Goal: Information Seeking & Learning: Learn about a topic

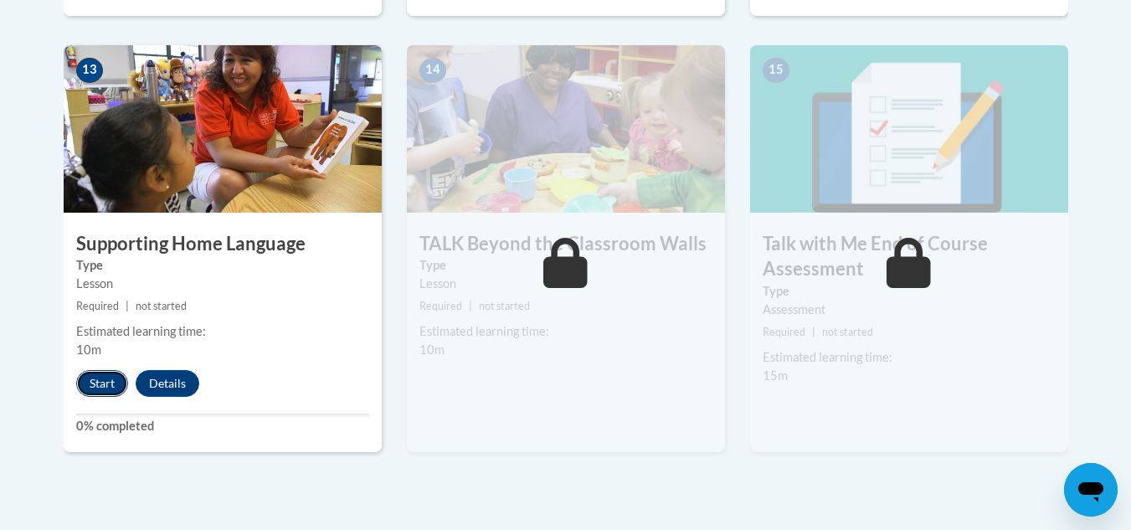
click at [110, 378] on button "Start" at bounding box center [102, 383] width 52 height 27
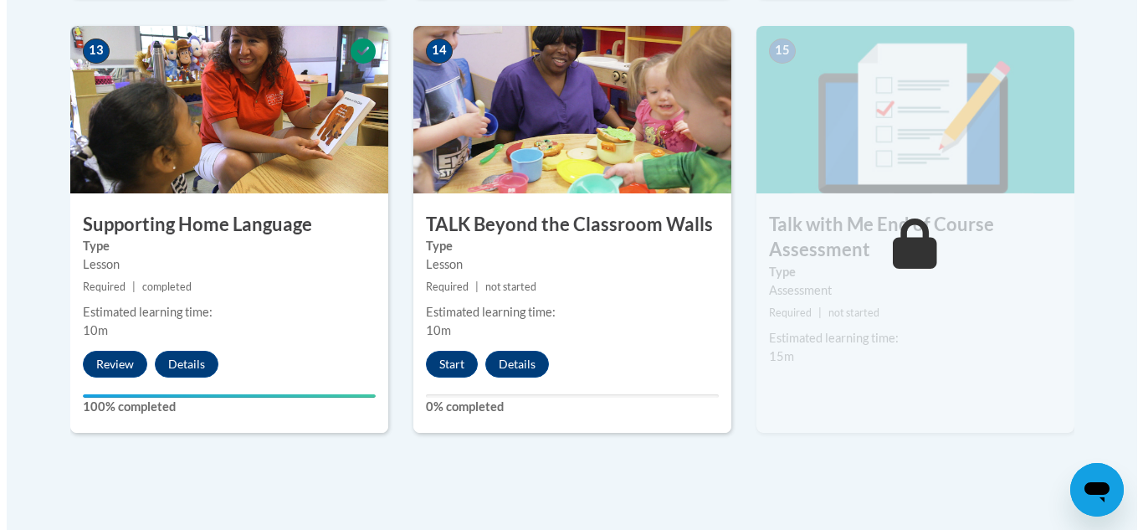
scroll to position [2360, 0]
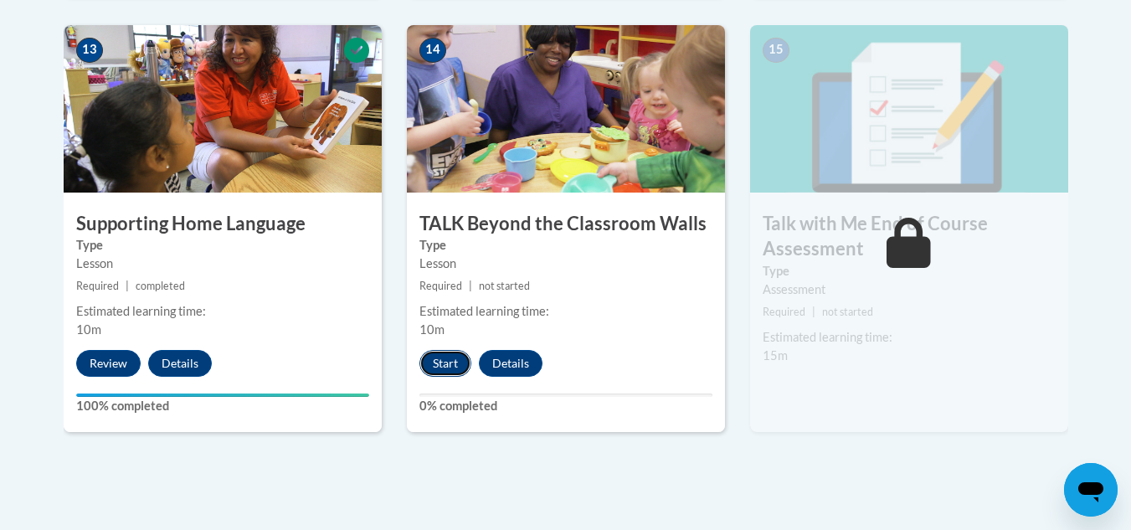
click at [452, 362] on button "Start" at bounding box center [445, 363] width 52 height 27
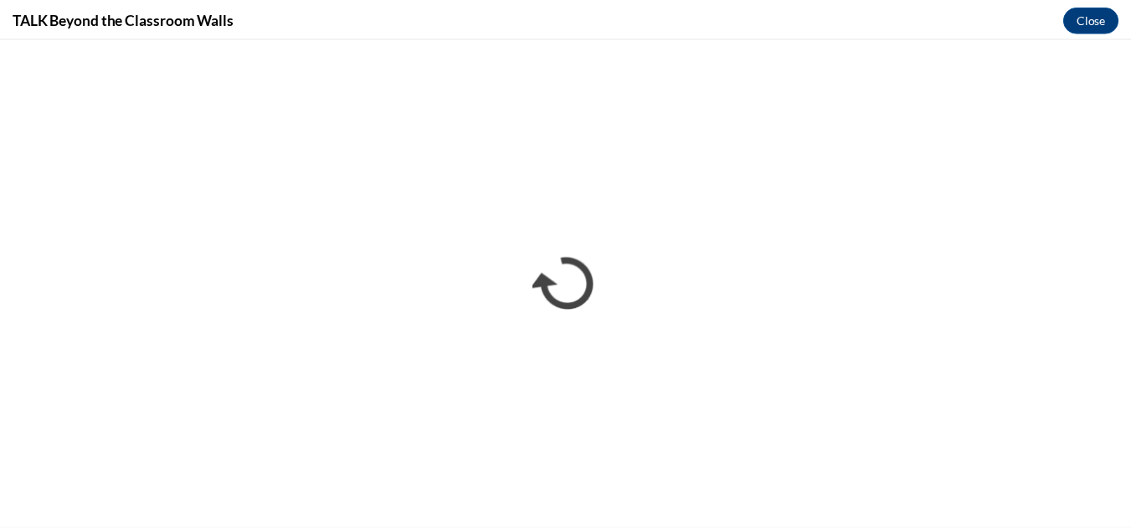
scroll to position [0, 0]
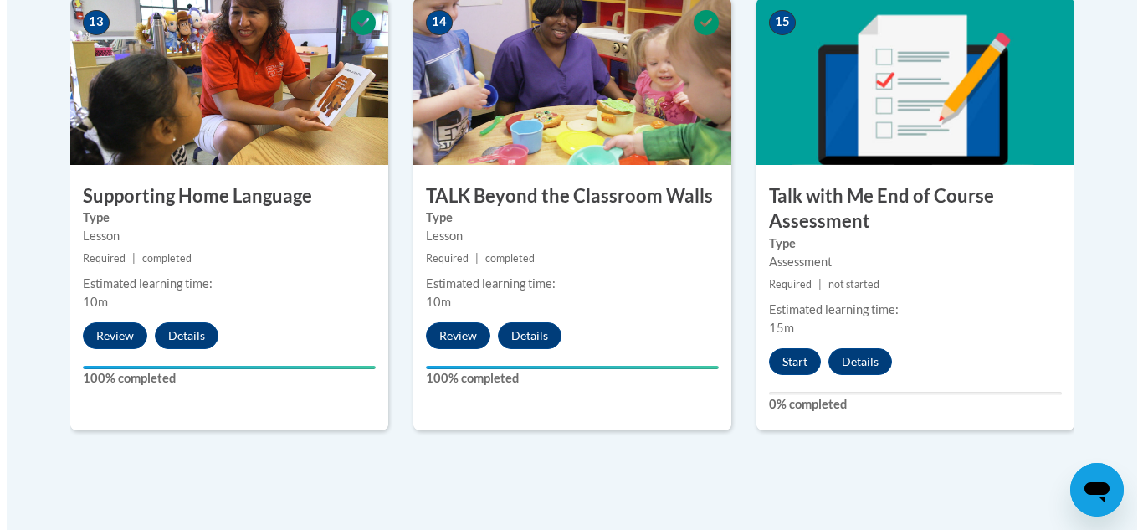
scroll to position [2402, 0]
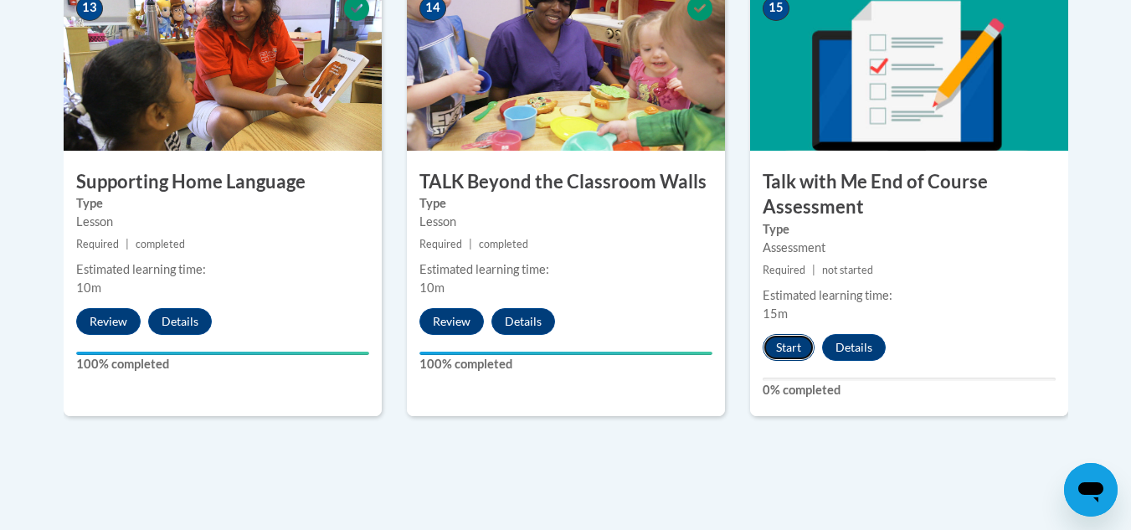
click at [796, 349] on button "Start" at bounding box center [789, 347] width 52 height 27
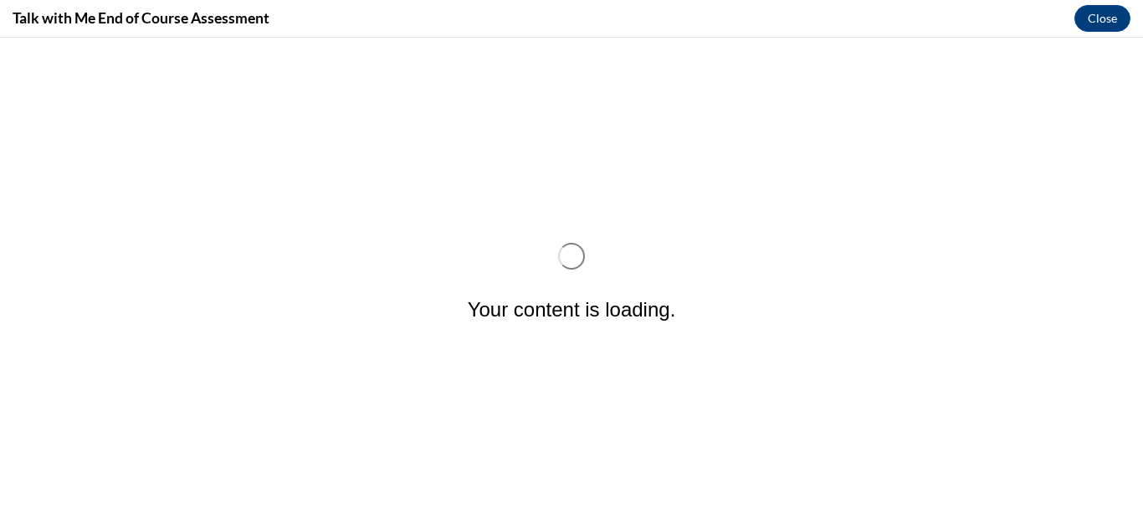
scroll to position [0, 0]
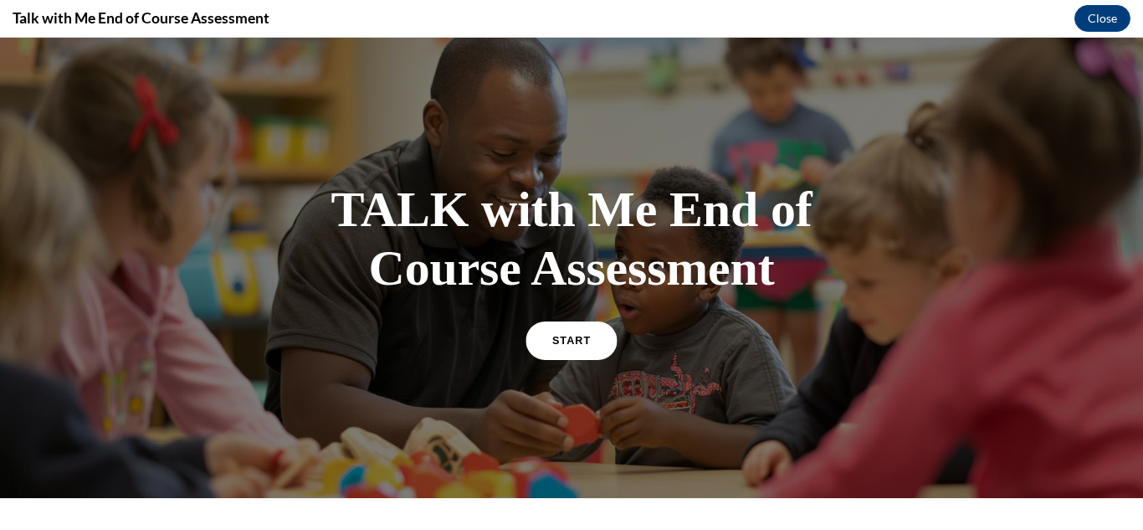
click at [585, 340] on link "START" at bounding box center [571, 340] width 91 height 39
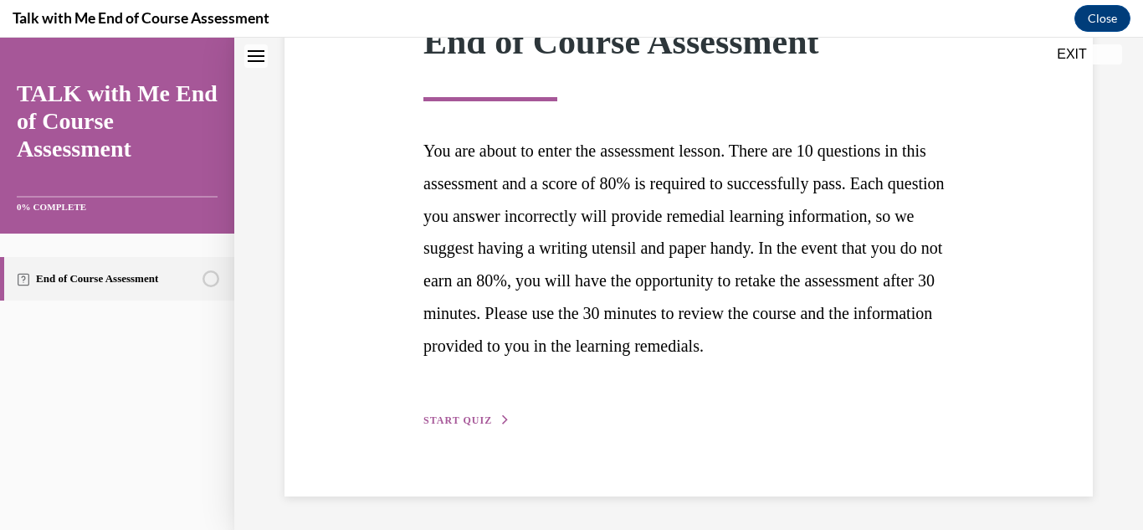
scroll to position [306, 0]
click at [486, 418] on span "START QUIZ" at bounding box center [458, 420] width 69 height 12
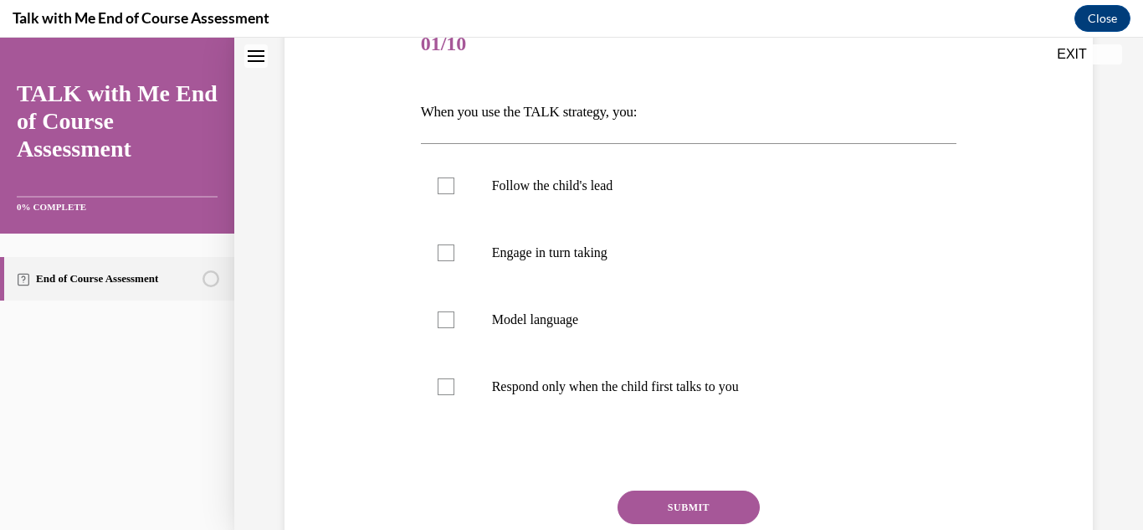
scroll to position [222, 0]
click at [444, 181] on div at bounding box center [446, 185] width 17 height 17
click at [444, 181] on input "Follow the child's lead" at bounding box center [446, 185] width 17 height 17
checkbox input "true"
click at [443, 249] on div at bounding box center [446, 252] width 17 height 17
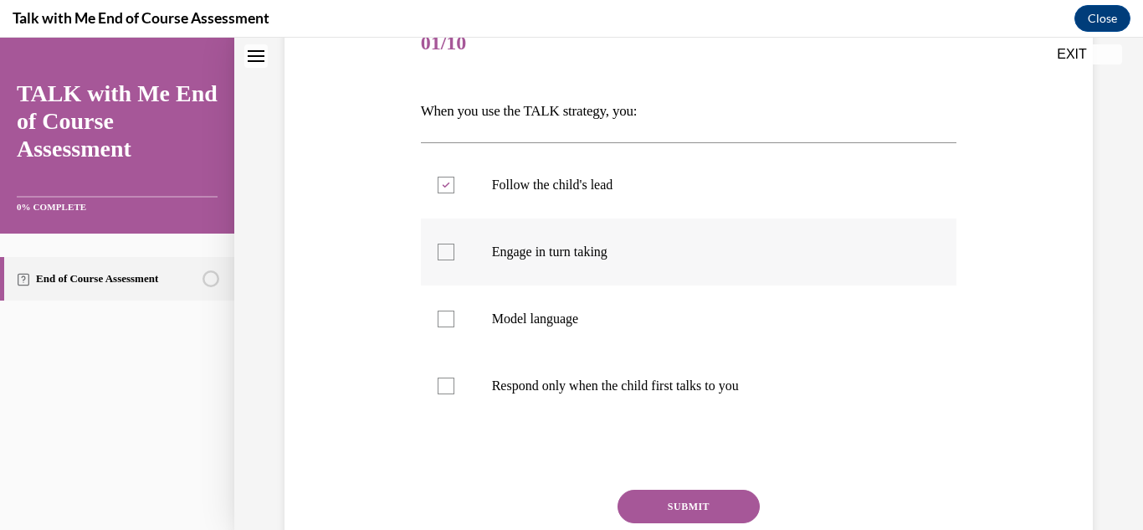
click at [443, 249] on input "Engage in turn taking" at bounding box center [446, 252] width 17 height 17
checkbox input "true"
click at [442, 322] on div at bounding box center [446, 319] width 17 height 17
click at [442, 322] on input "Model language" at bounding box center [446, 319] width 17 height 17
checkbox input "true"
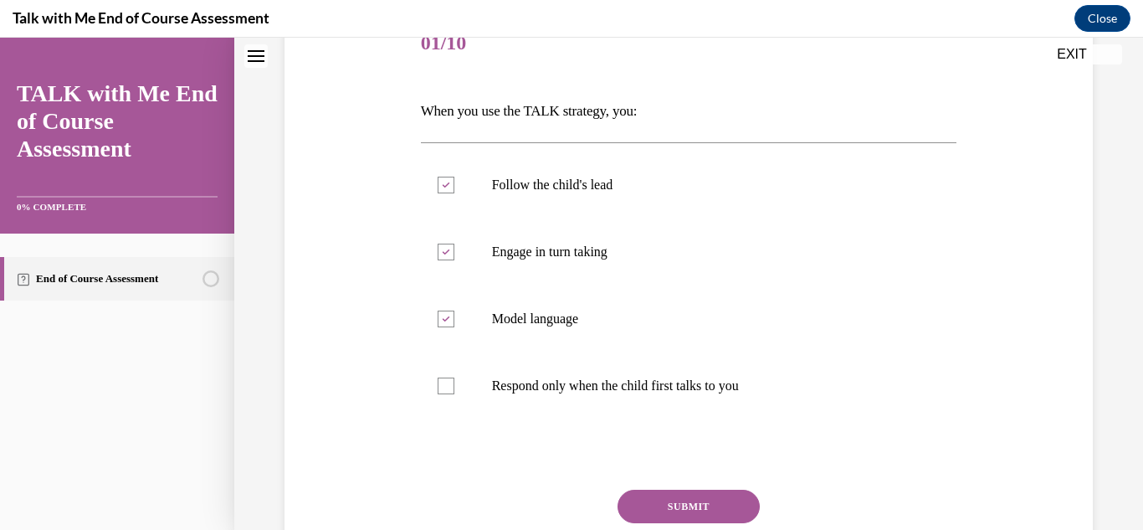
click at [661, 503] on button "SUBMIT" at bounding box center [689, 506] width 142 height 33
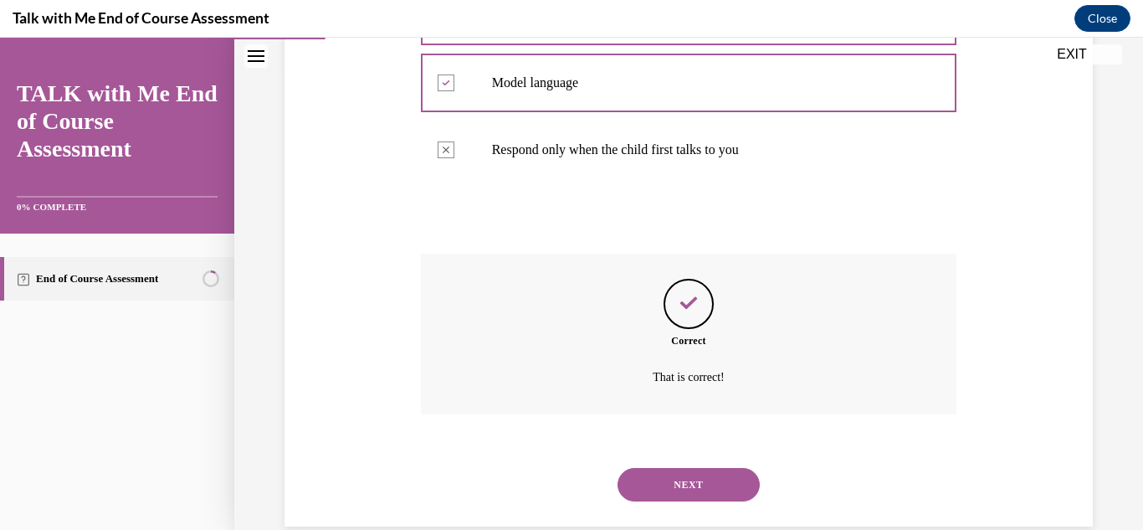
scroll to position [488, 0]
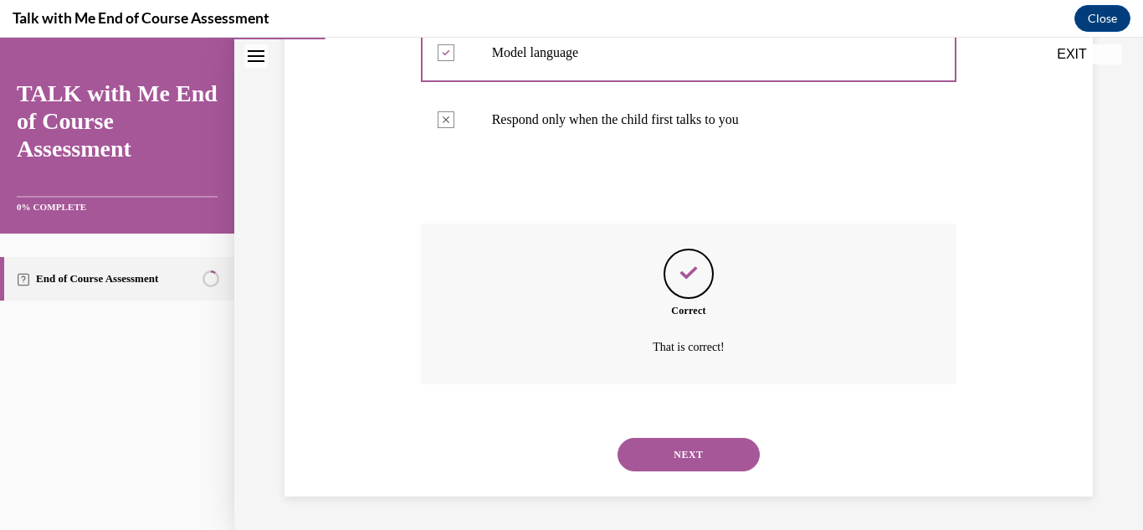
click at [697, 451] on button "NEXT" at bounding box center [689, 454] width 142 height 33
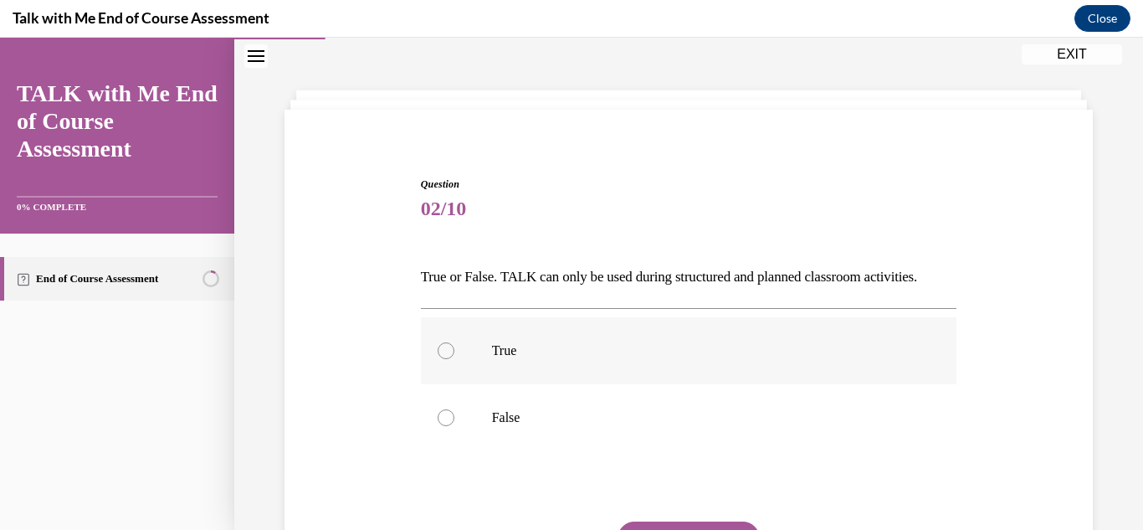
scroll to position [57, 0]
click at [445, 425] on div at bounding box center [446, 416] width 17 height 17
click at [445, 425] on input "False" at bounding box center [446, 416] width 17 height 17
radio input "true"
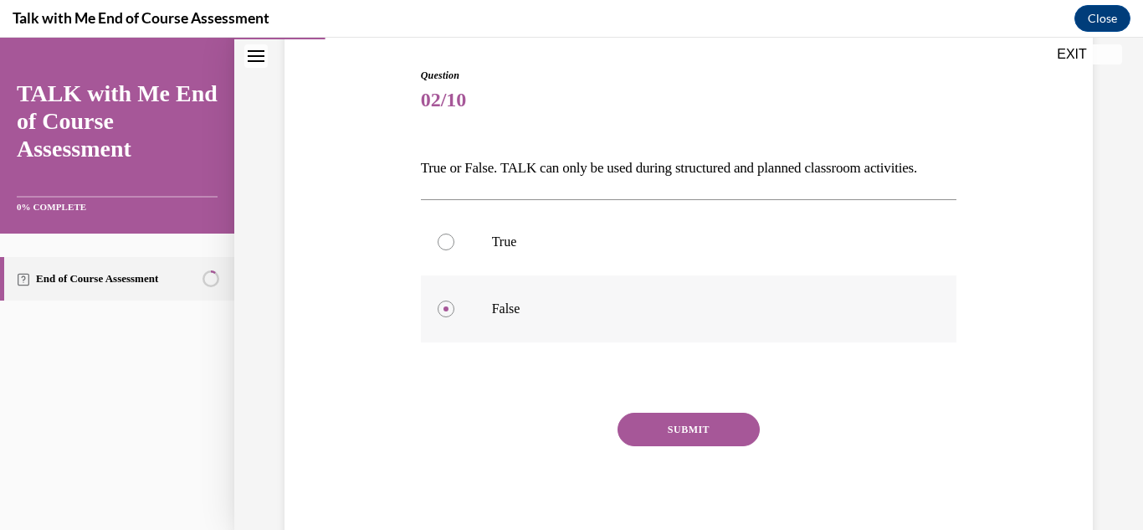
scroll to position [172, 0]
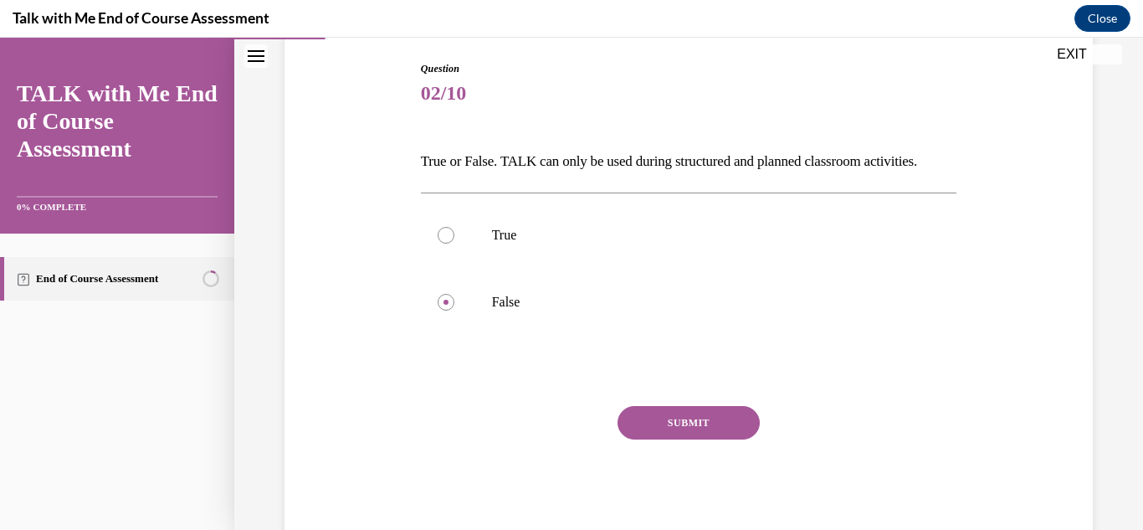
click at [649, 439] on button "SUBMIT" at bounding box center [689, 422] width 142 height 33
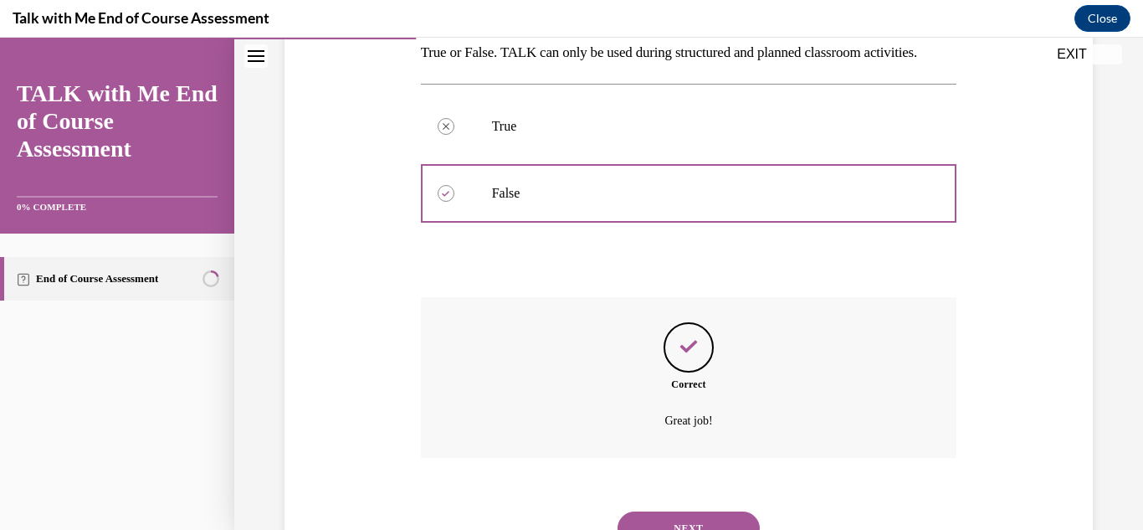
scroll to position [383, 0]
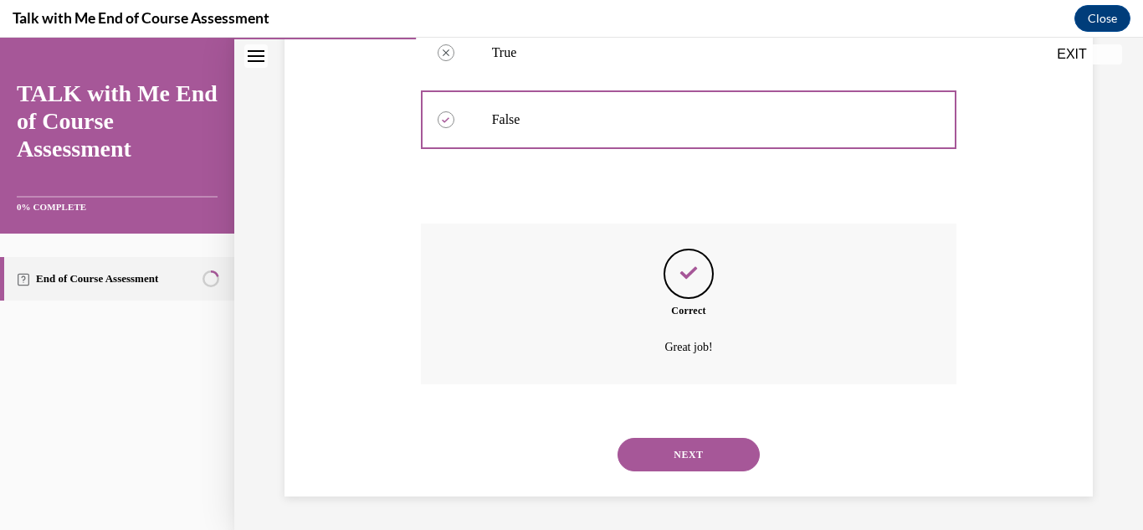
click at [687, 454] on button "NEXT" at bounding box center [689, 454] width 142 height 33
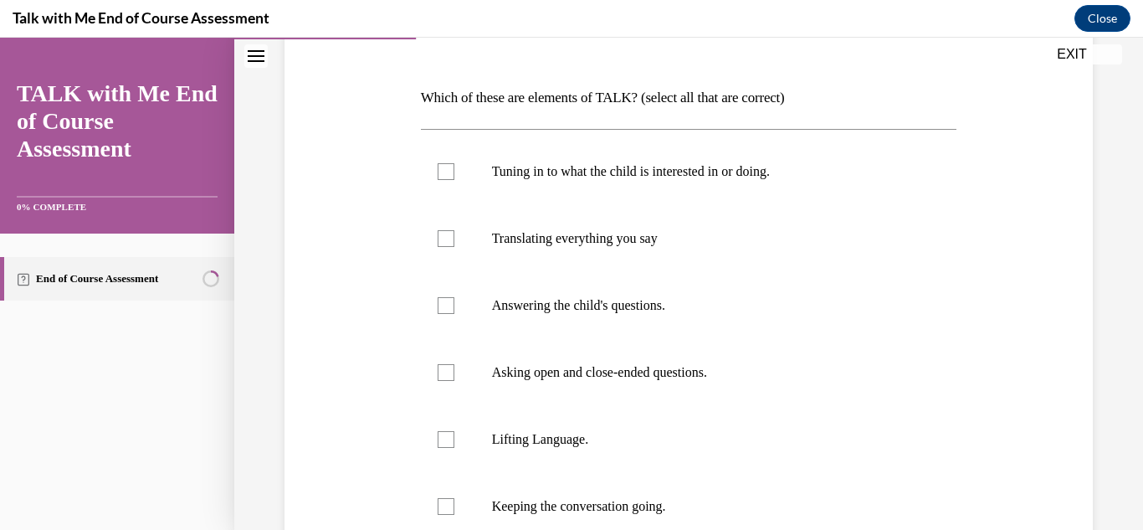
scroll to position [236, 0]
click at [451, 169] on div at bounding box center [446, 170] width 17 height 17
click at [451, 169] on input "Tuning in to what the child is interested in or doing." at bounding box center [446, 170] width 17 height 17
checkbox input "true"
click at [441, 372] on div at bounding box center [446, 371] width 17 height 17
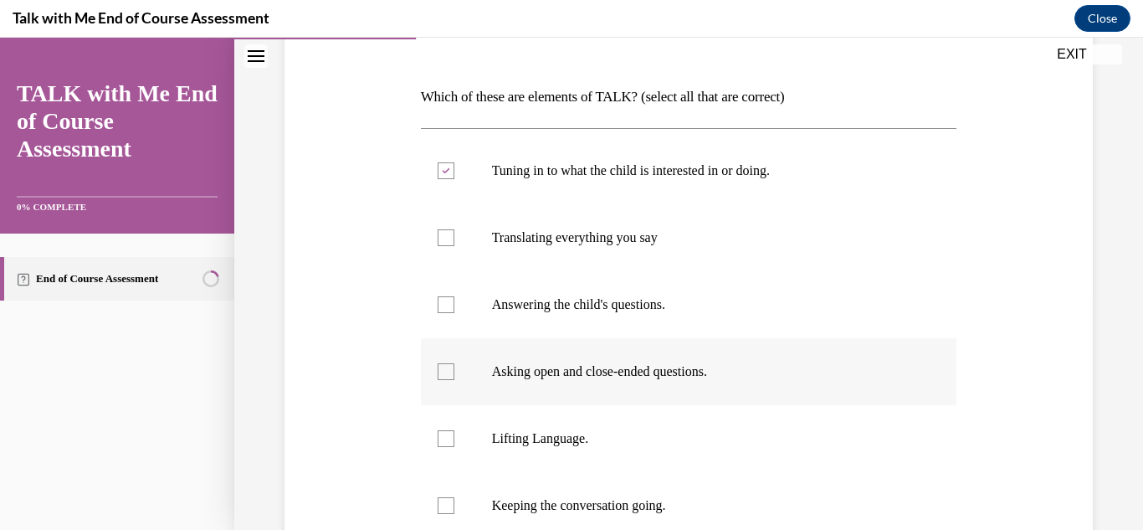
click at [441, 372] on input "Asking open and close-ended questions." at bounding box center [446, 371] width 17 height 17
checkbox input "true"
click at [441, 439] on div at bounding box center [446, 438] width 17 height 17
click at [441, 439] on input "Lifting Language." at bounding box center [446, 438] width 17 height 17
checkbox input "true"
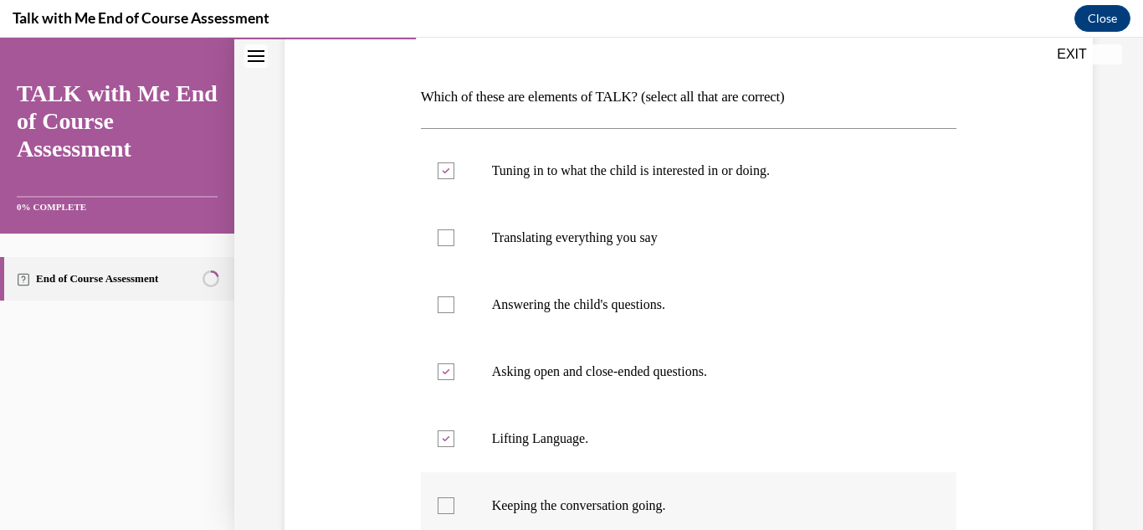
click at [440, 501] on div at bounding box center [446, 505] width 17 height 17
click at [440, 501] on input "Keeping the conversation going." at bounding box center [446, 505] width 17 height 17
checkbox input "true"
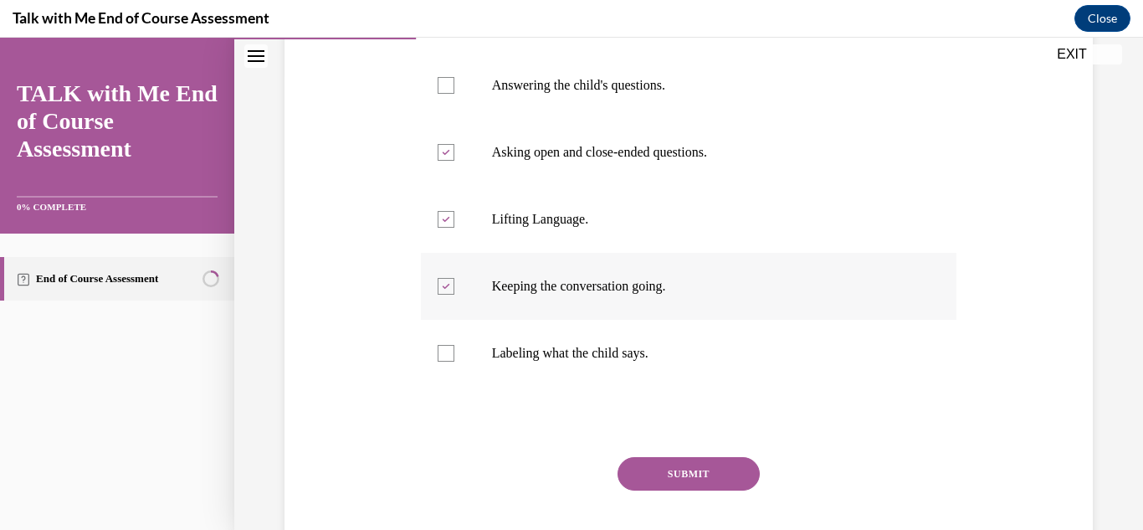
scroll to position [462, 0]
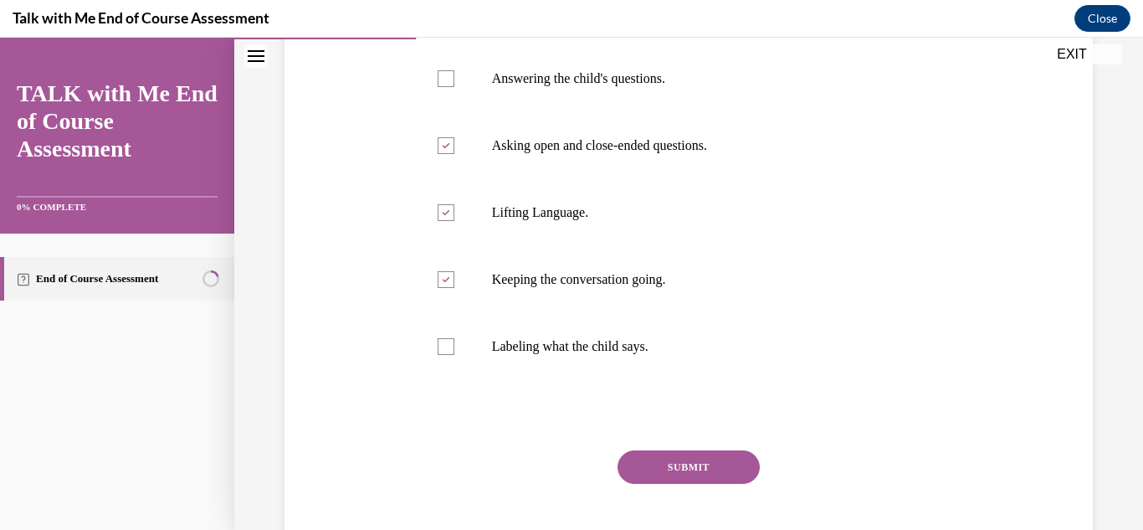
click at [676, 475] on button "SUBMIT" at bounding box center [689, 466] width 142 height 33
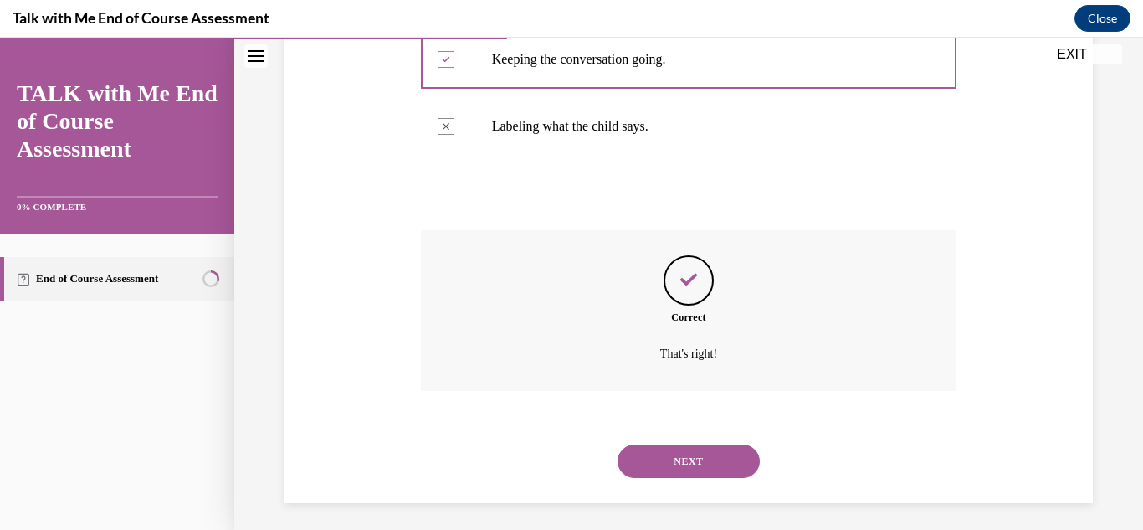
scroll to position [689, 0]
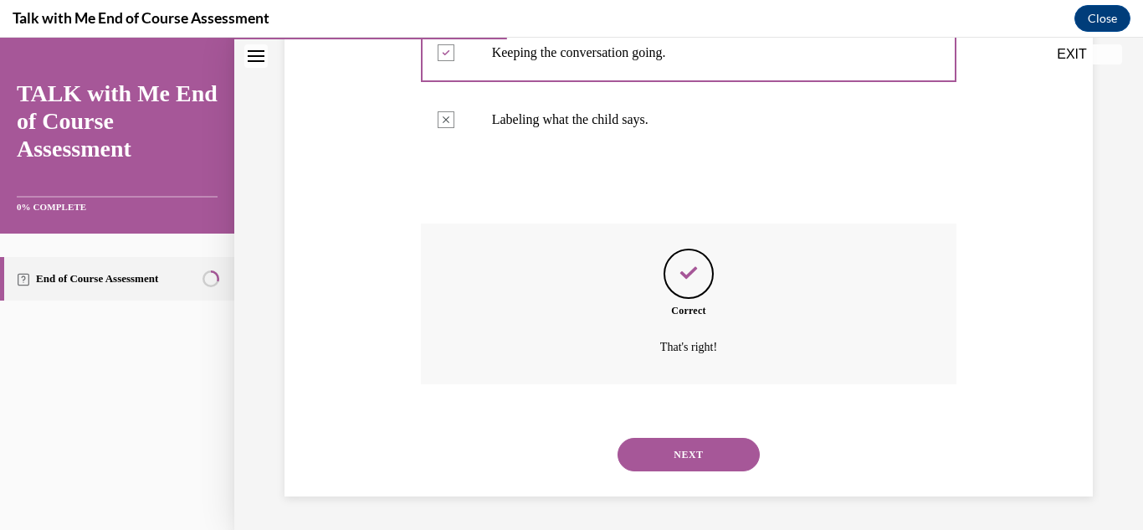
click at [697, 449] on button "NEXT" at bounding box center [689, 454] width 142 height 33
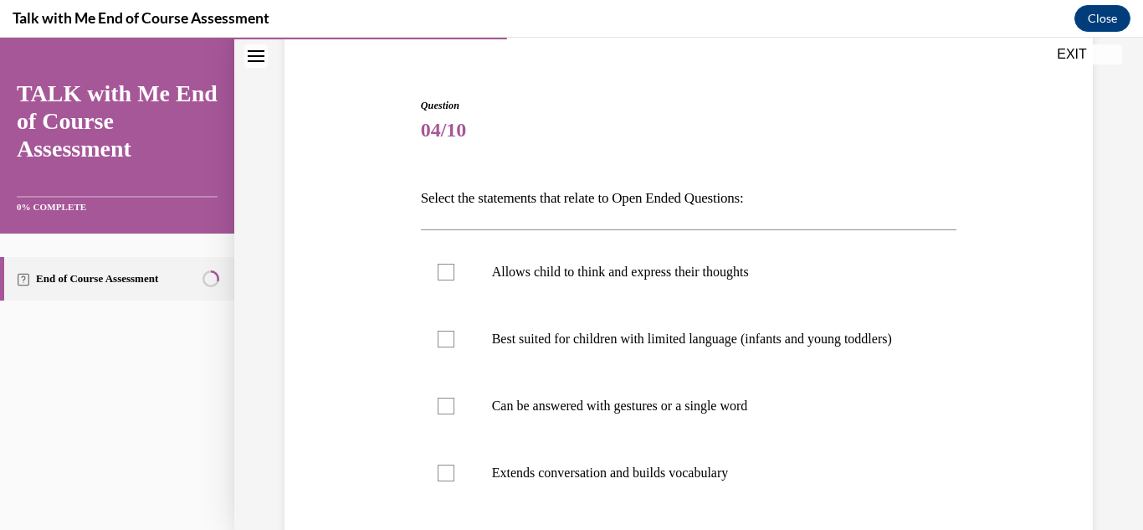
scroll to position [136, 0]
click at [444, 265] on div at bounding box center [446, 271] width 17 height 17
click at [444, 265] on input "Allows child to think and express their thoughts" at bounding box center [446, 271] width 17 height 17
checkbox input "true"
click at [441, 480] on div at bounding box center [446, 472] width 17 height 17
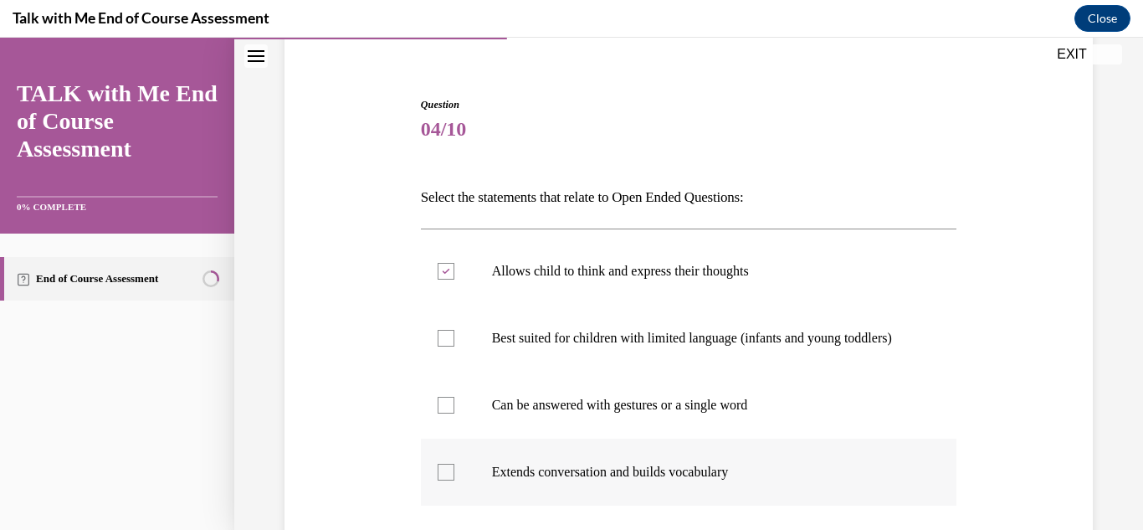
click at [441, 480] on input "Extends conversation and builds vocabulary" at bounding box center [446, 472] width 17 height 17
checkbox input "true"
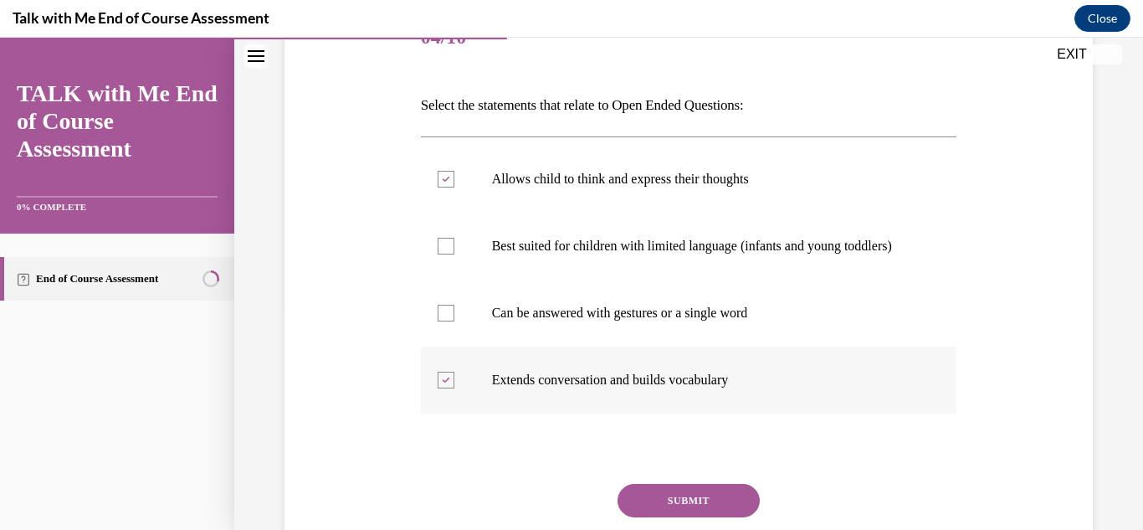
scroll to position [270, 0]
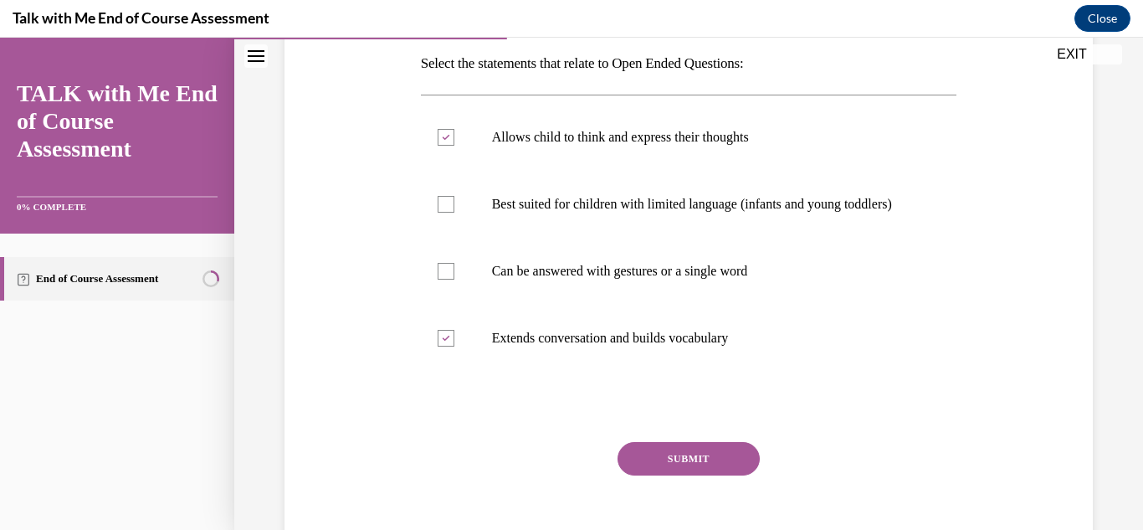
click at [663, 475] on button "SUBMIT" at bounding box center [689, 458] width 142 height 33
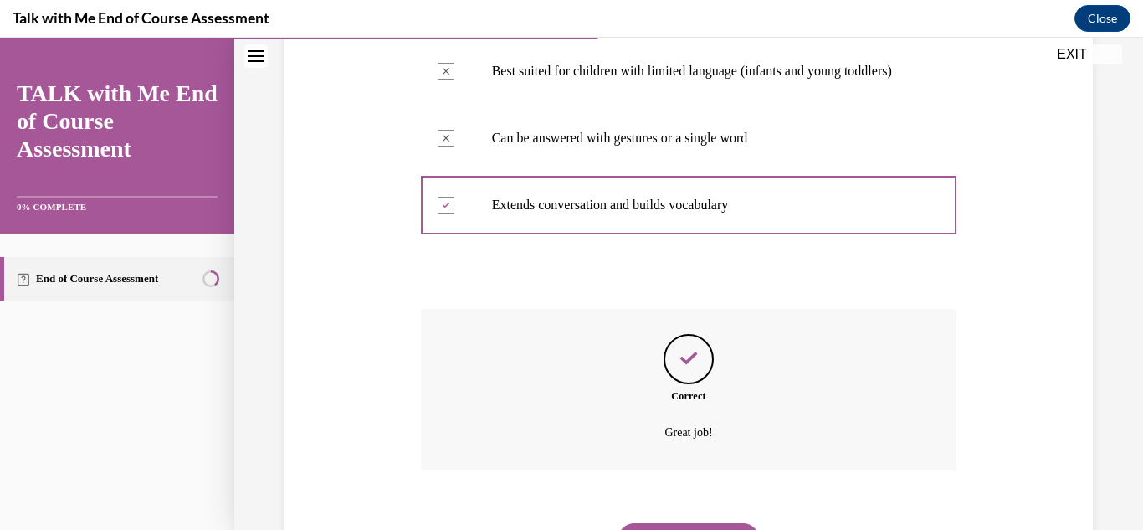
scroll to position [505, 0]
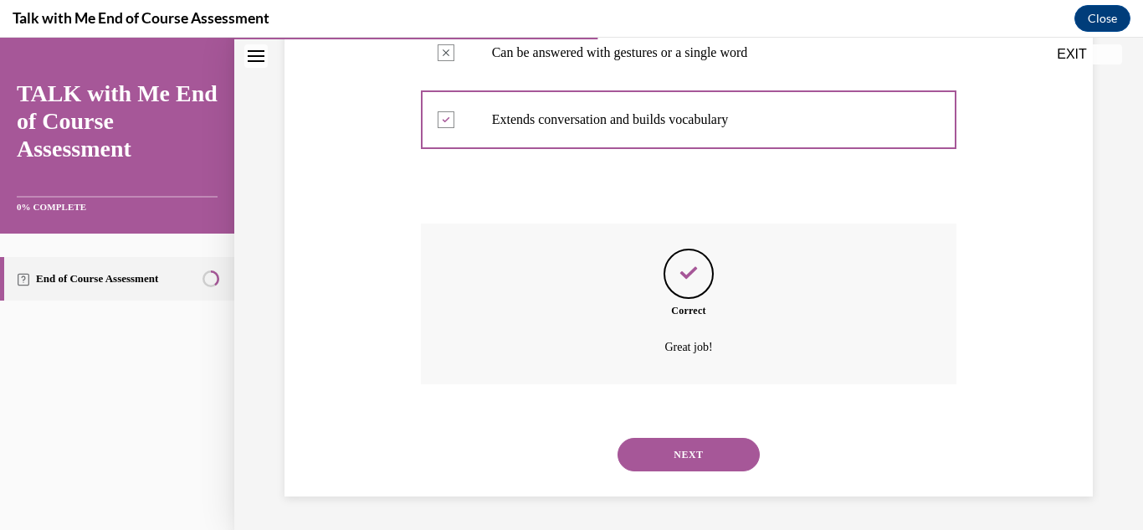
click at [695, 450] on button "NEXT" at bounding box center [689, 454] width 142 height 33
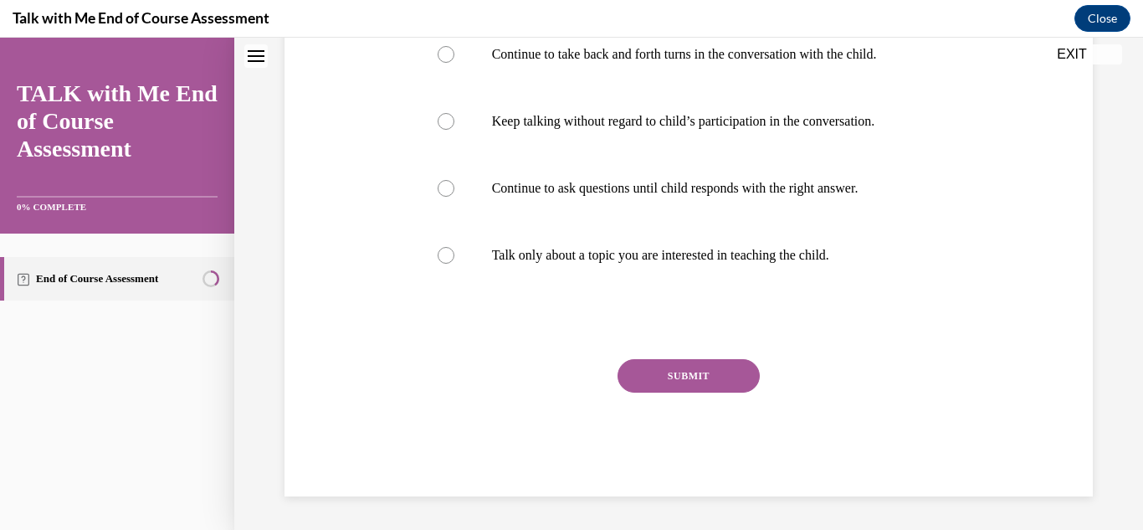
scroll to position [0, 0]
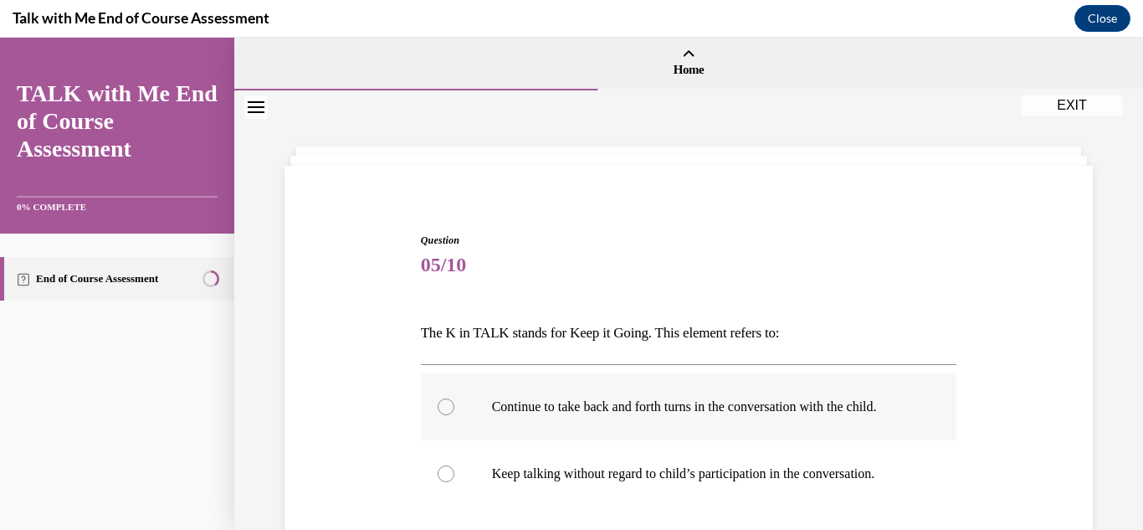
click at [438, 411] on div at bounding box center [446, 406] width 17 height 17
click at [438, 411] on input "Continue to take back and forth turns in the conversation with the child." at bounding box center [446, 406] width 17 height 17
radio input "true"
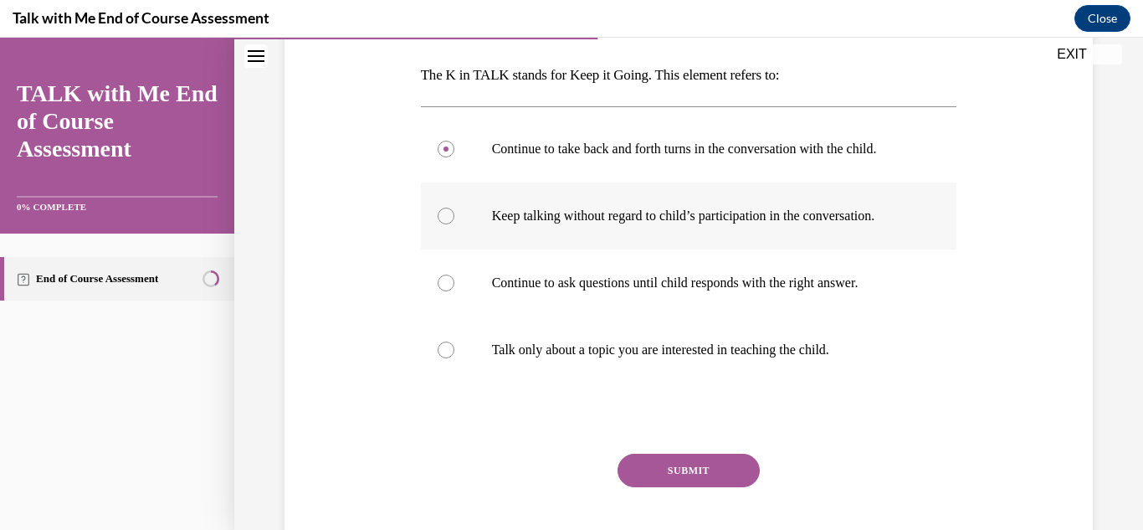
scroll to position [275, 0]
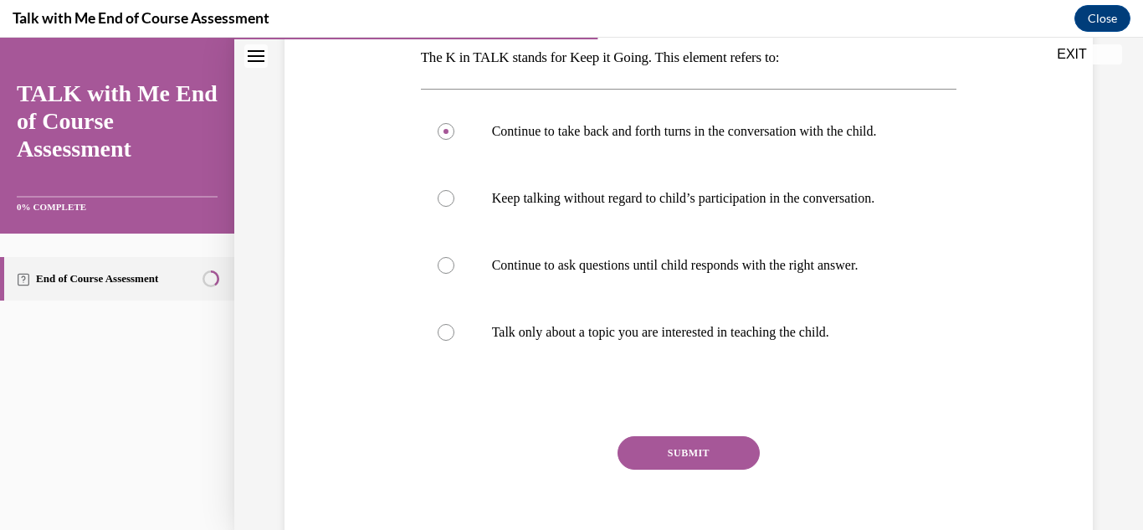
click at [665, 470] on button "SUBMIT" at bounding box center [689, 452] width 142 height 33
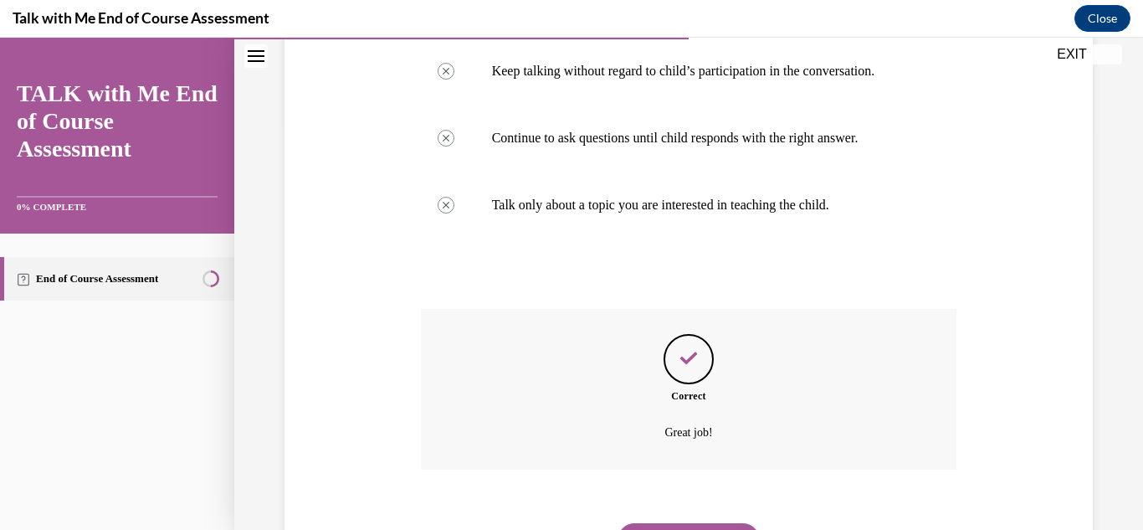
scroll to position [505, 0]
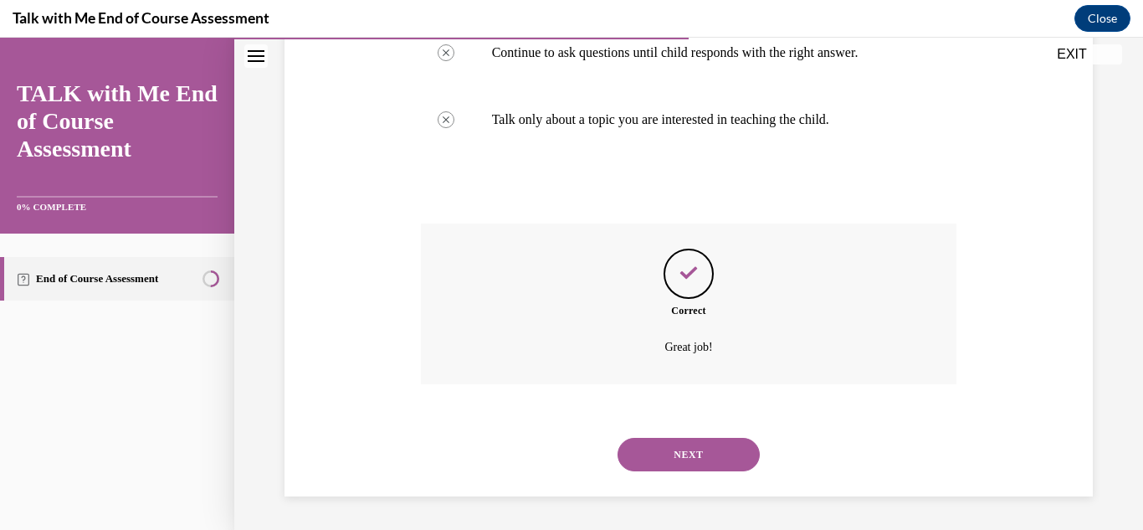
click at [676, 457] on button "NEXT" at bounding box center [689, 454] width 142 height 33
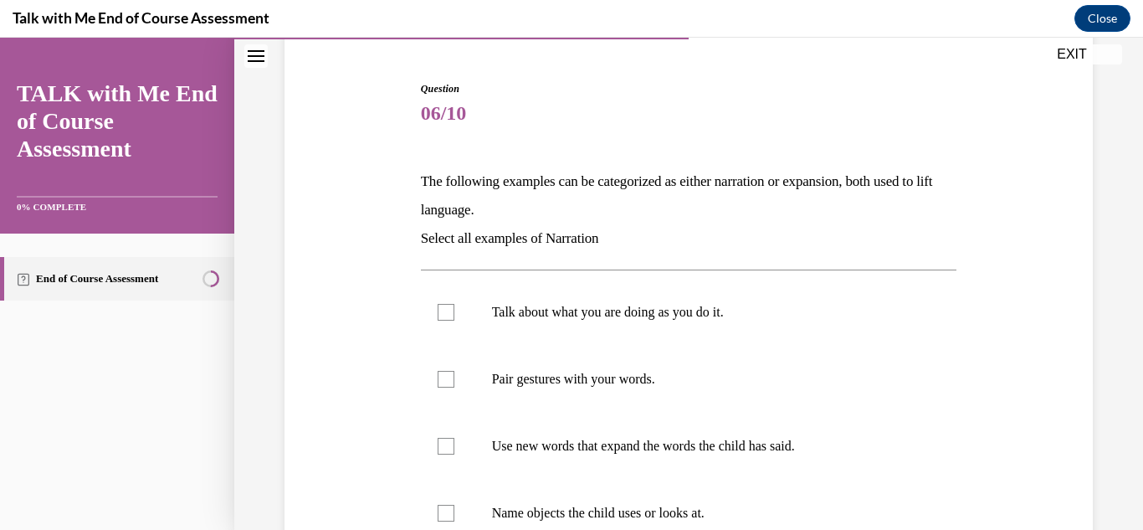
scroll to position [152, 0]
click at [440, 301] on label "Talk about what you are doing as you do it." at bounding box center [689, 311] width 537 height 67
click at [440, 303] on input "Talk about what you are doing as you do it." at bounding box center [446, 311] width 17 height 17
checkbox input "true"
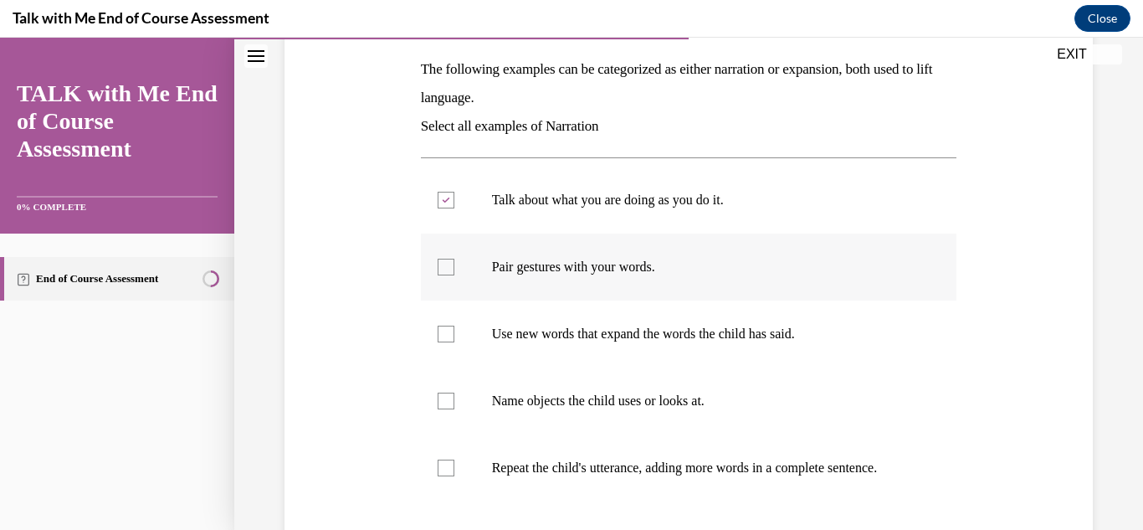
scroll to position [276, 0]
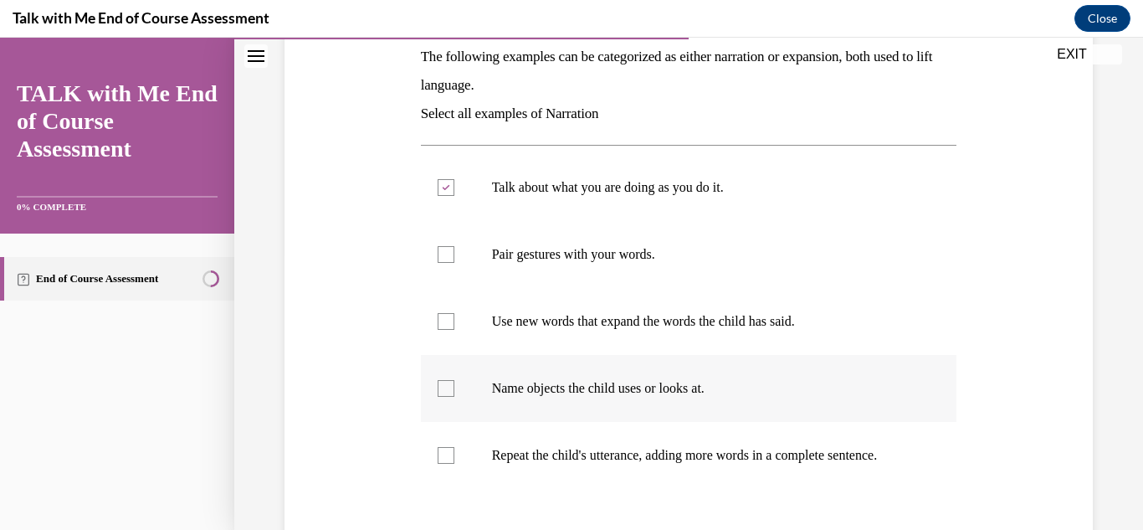
click at [444, 389] on div at bounding box center [446, 388] width 17 height 17
click at [444, 389] on input "Name objects the child uses or looks at." at bounding box center [446, 388] width 17 height 17
checkbox input "true"
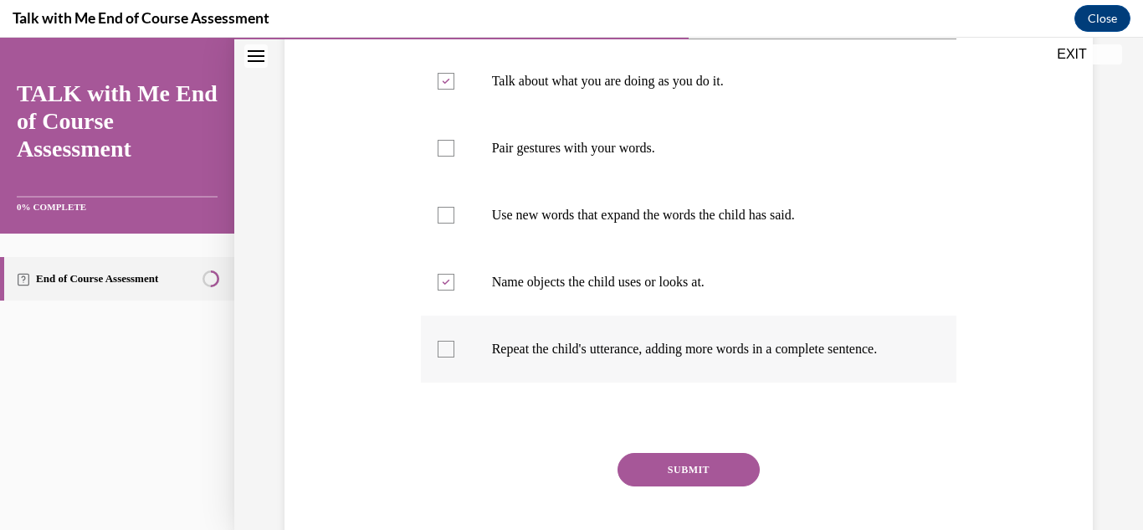
scroll to position [383, 0]
click at [641, 479] on button "SUBMIT" at bounding box center [689, 468] width 142 height 33
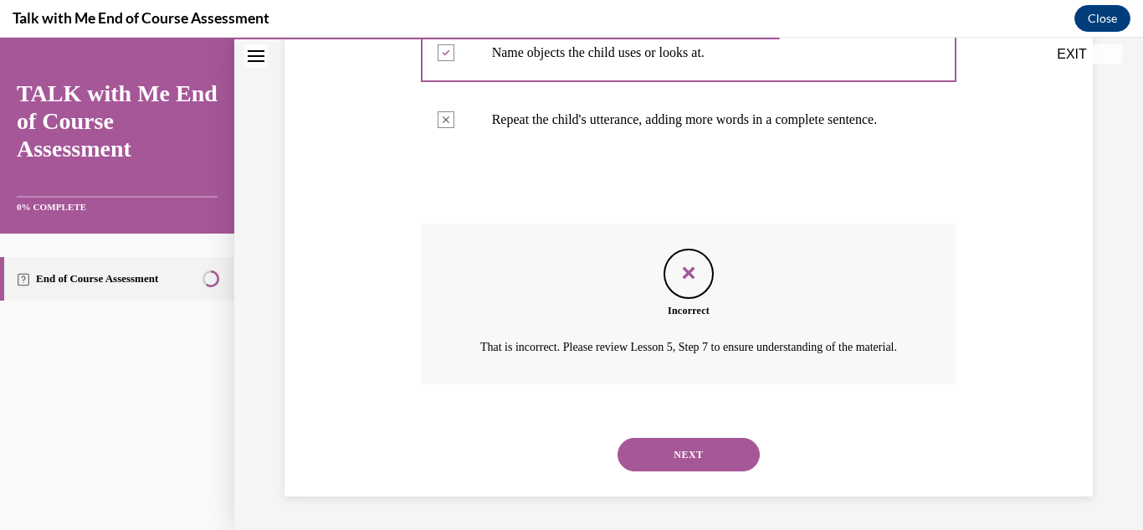
scroll to position [642, 0]
click at [682, 455] on button "NEXT" at bounding box center [689, 454] width 142 height 33
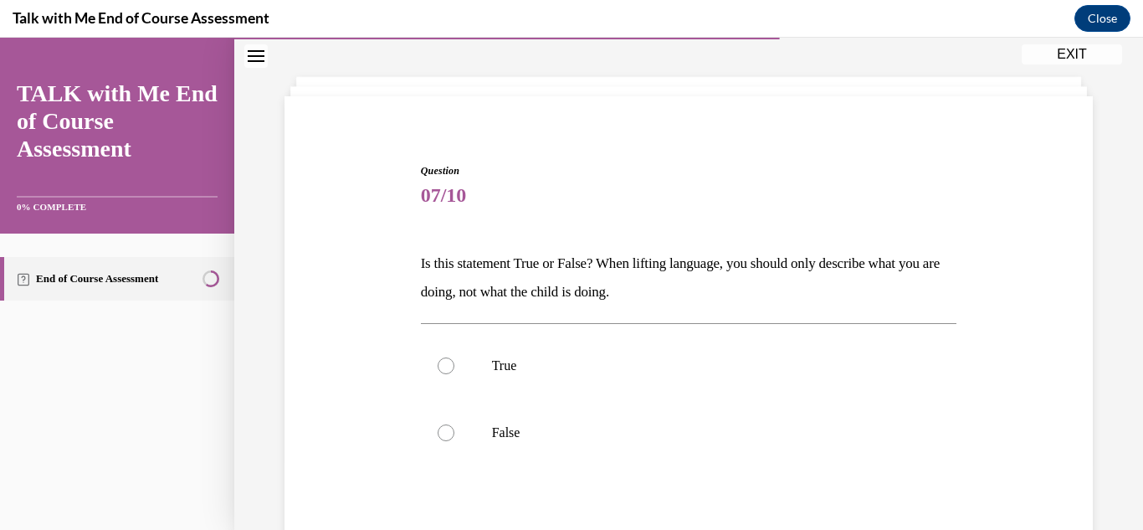
scroll to position [70, 0]
click at [444, 431] on div at bounding box center [446, 432] width 17 height 17
click at [444, 431] on input "False" at bounding box center [446, 432] width 17 height 17
radio input "true"
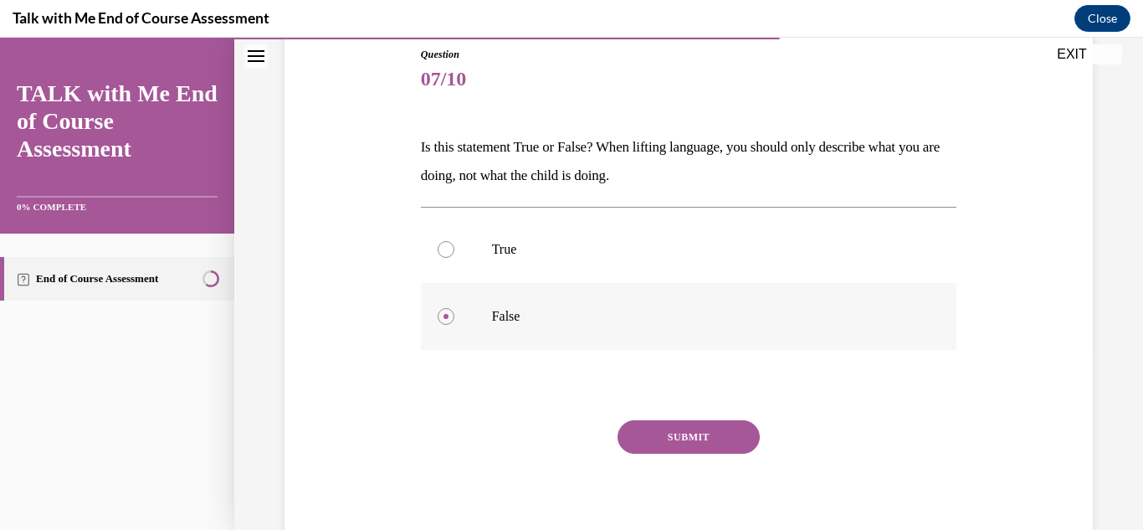
scroll to position [188, 0]
click at [646, 437] on button "SUBMIT" at bounding box center [689, 435] width 142 height 33
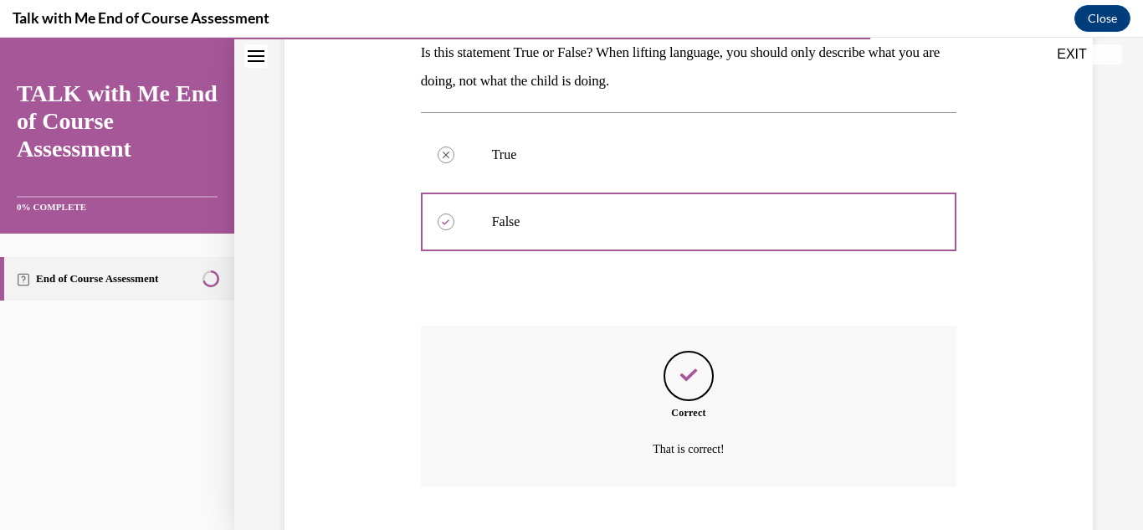
scroll to position [383, 0]
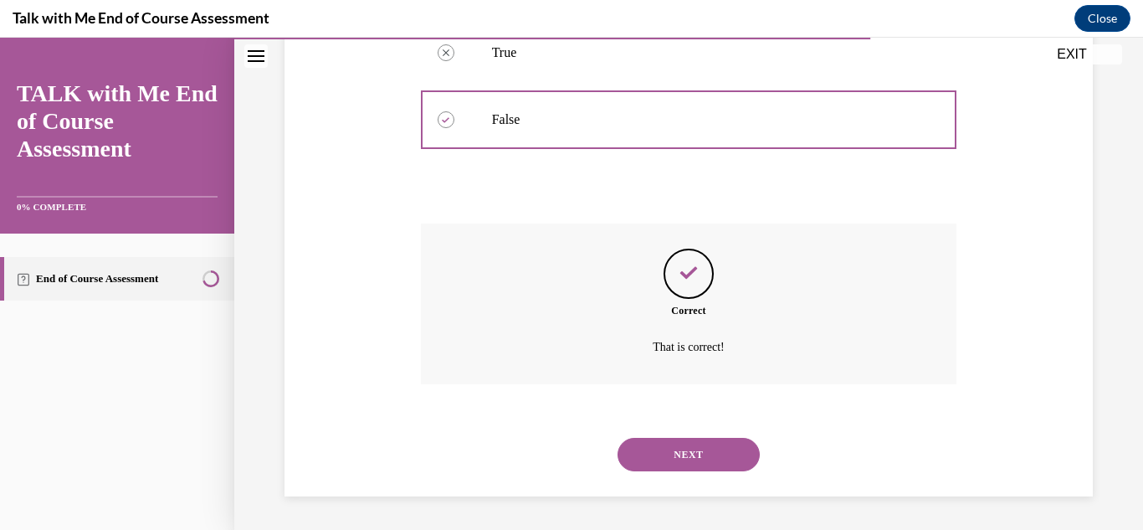
click at [706, 452] on button "NEXT" at bounding box center [689, 454] width 142 height 33
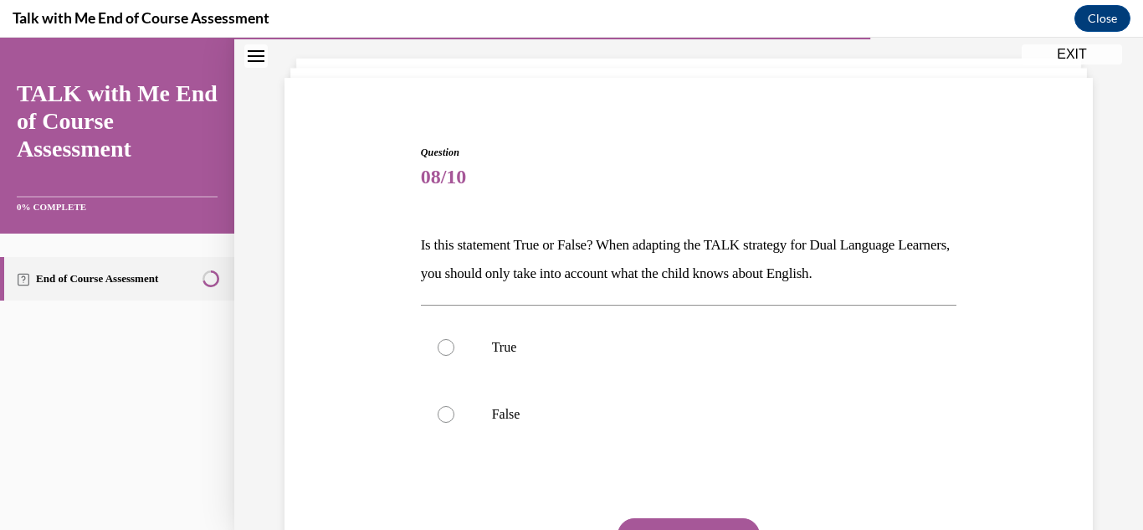
scroll to position [103, 0]
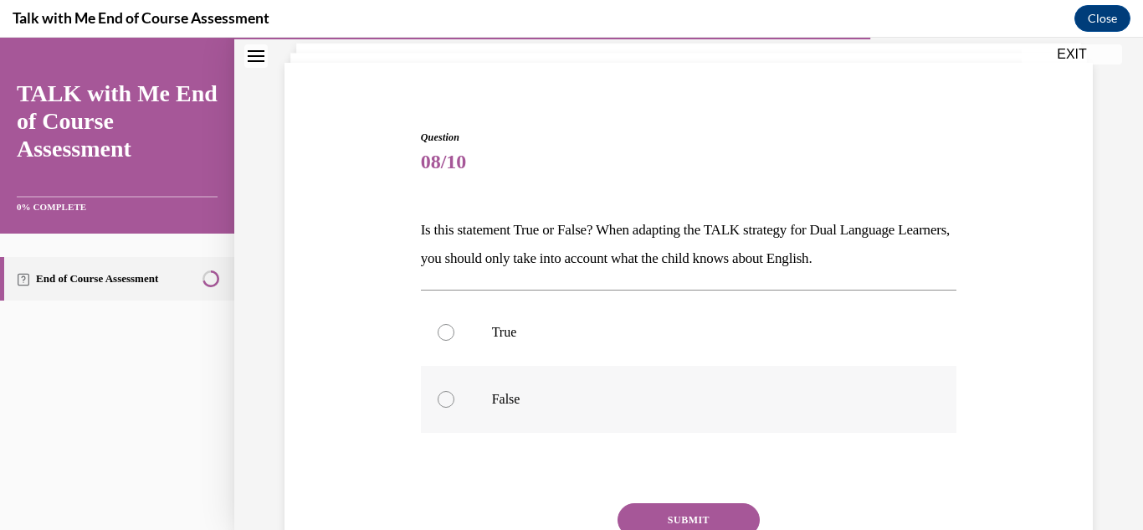
click at [446, 398] on div at bounding box center [446, 399] width 17 height 17
click at [446, 398] on input "False" at bounding box center [446, 399] width 17 height 17
radio input "true"
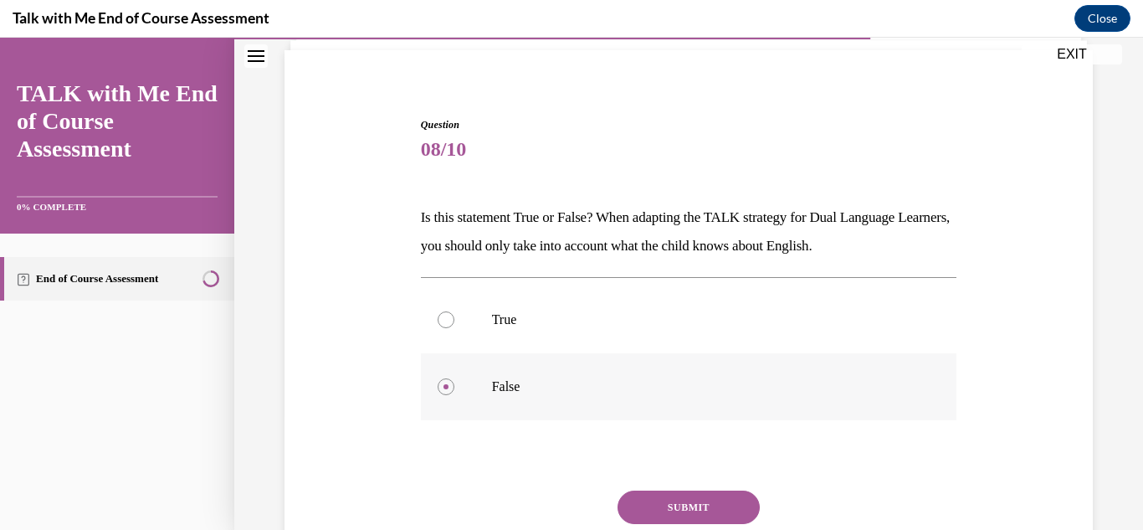
scroll to position [116, 0]
click at [669, 501] on button "SUBMIT" at bounding box center [689, 506] width 142 height 33
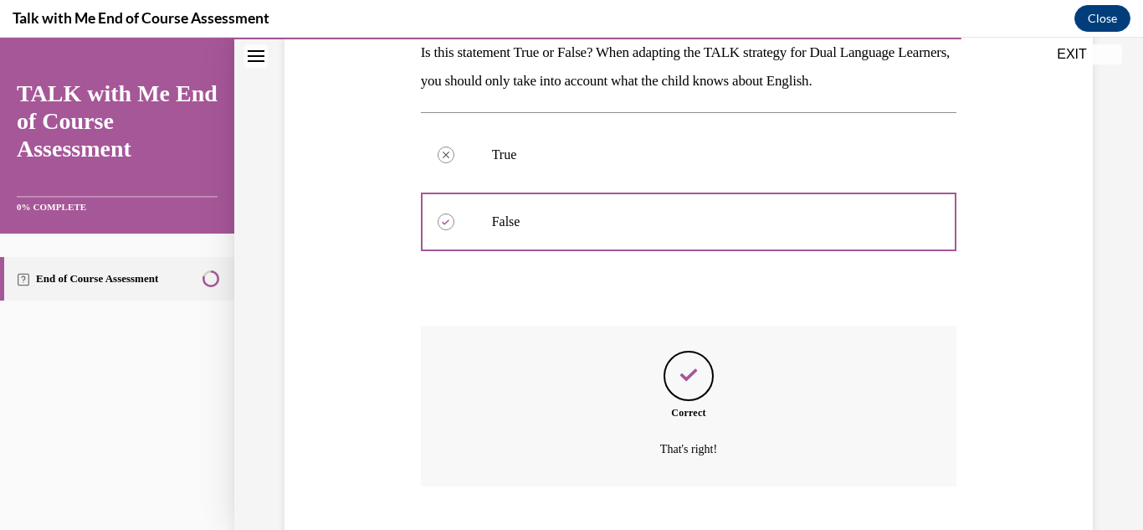
scroll to position [383, 0]
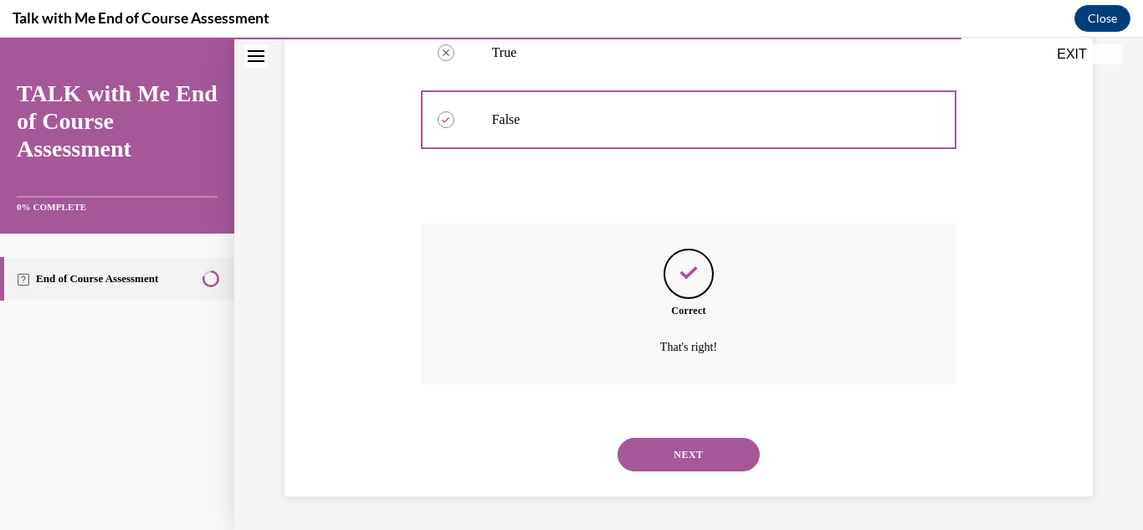
click at [693, 452] on button "NEXT" at bounding box center [689, 454] width 142 height 33
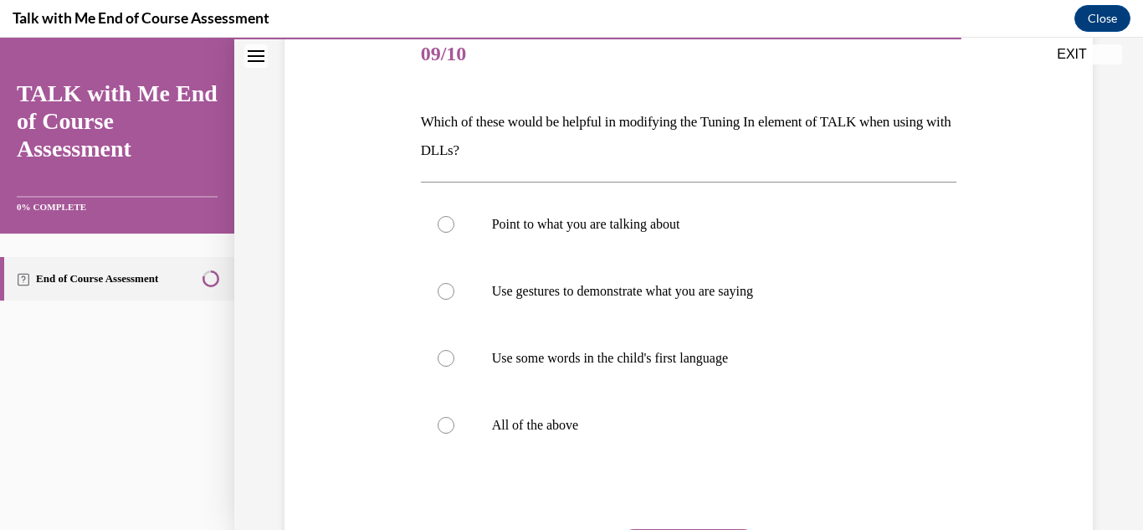
scroll to position [213, 0]
click at [446, 421] on div at bounding box center [446, 423] width 17 height 17
click at [446, 421] on input "All of the above" at bounding box center [446, 423] width 17 height 17
radio input "true"
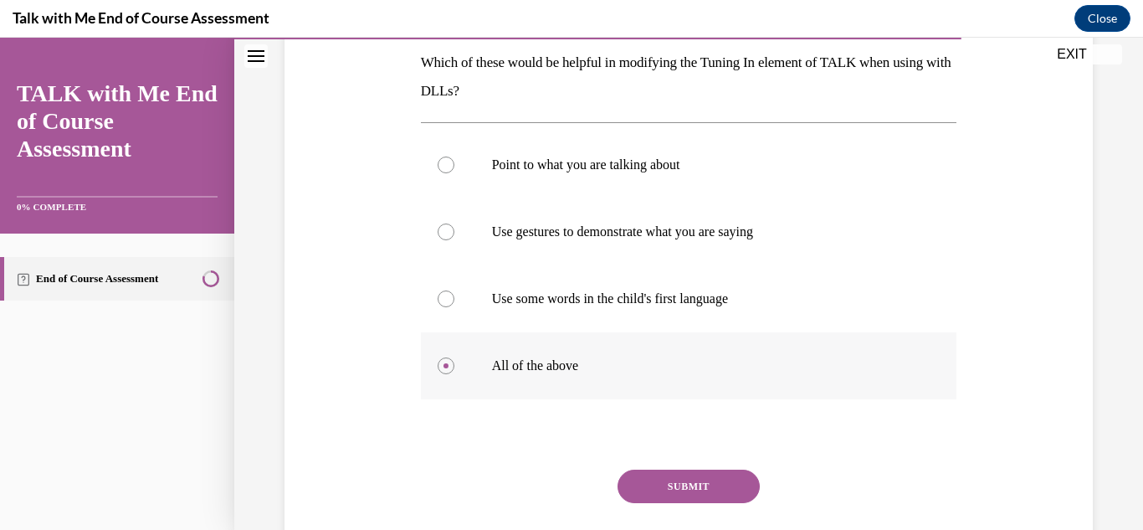
scroll to position [275, 0]
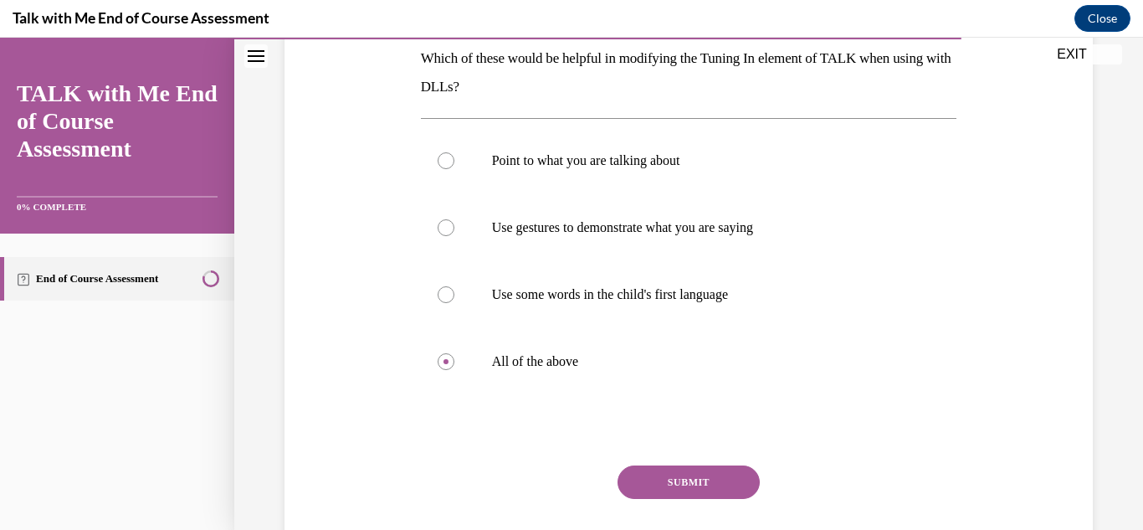
click at [681, 480] on button "SUBMIT" at bounding box center [689, 481] width 142 height 33
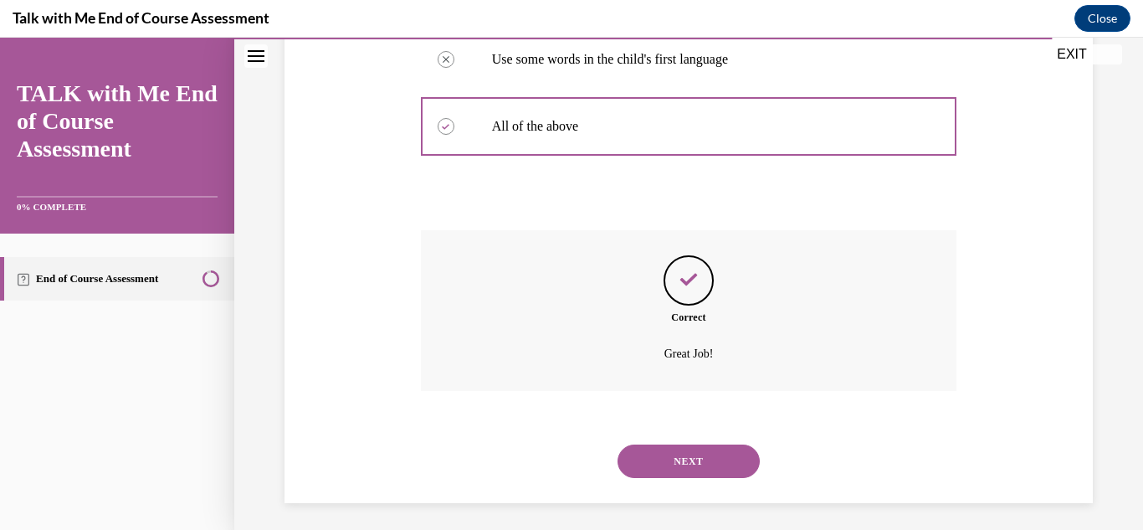
scroll to position [516, 0]
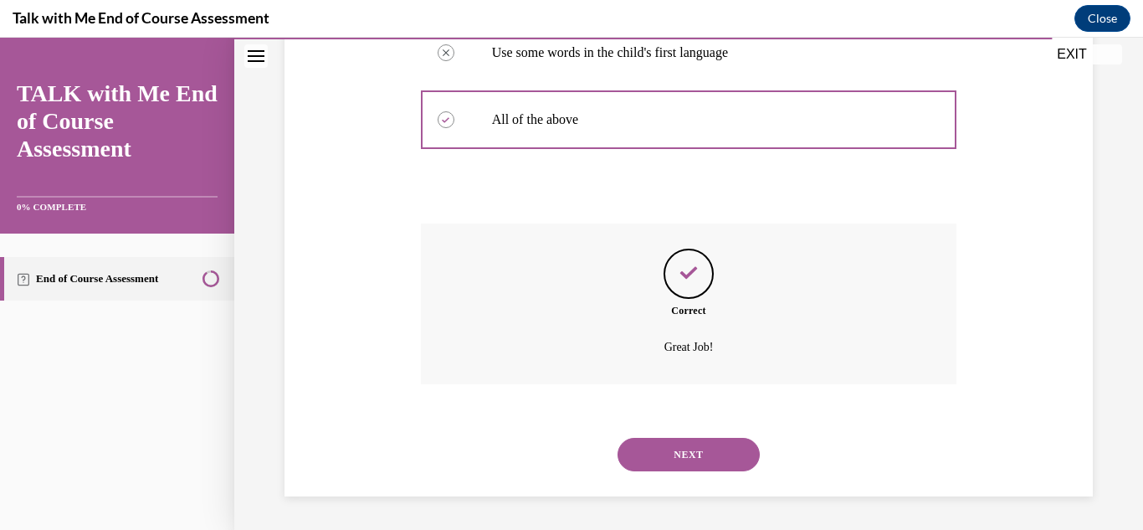
click at [705, 443] on button "NEXT" at bounding box center [689, 454] width 142 height 33
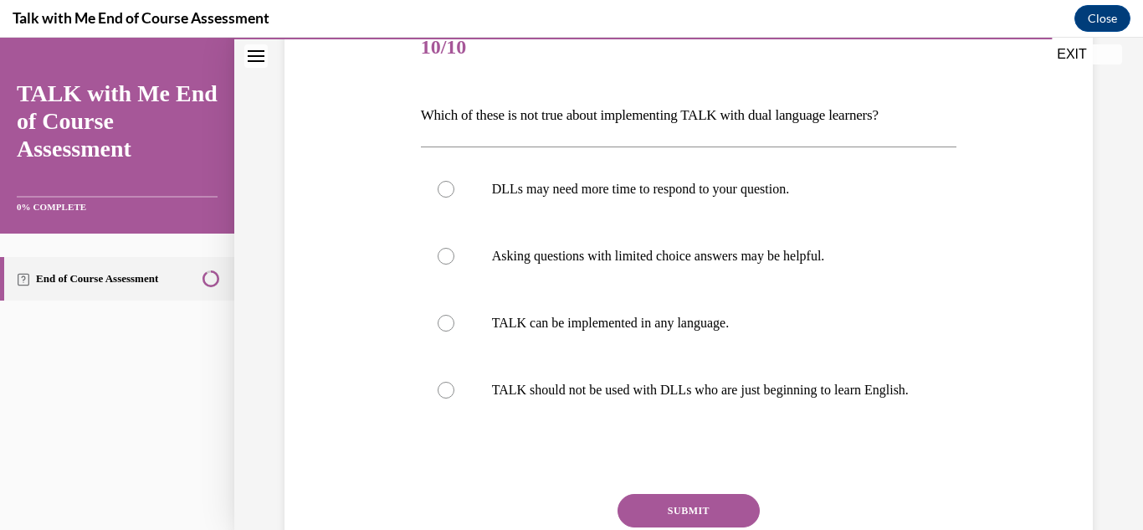
scroll to position [218, 0]
click at [441, 396] on div at bounding box center [446, 389] width 17 height 17
click at [441, 396] on input "TALK should not be used with DLLs who are just beginning to learn English." at bounding box center [446, 389] width 17 height 17
radio input "true"
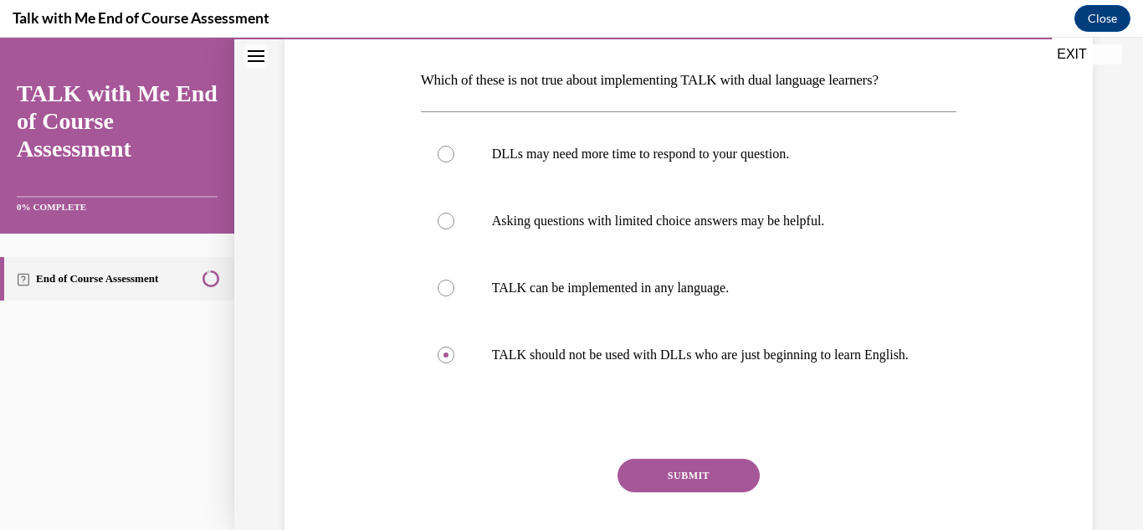
scroll to position [264, 0]
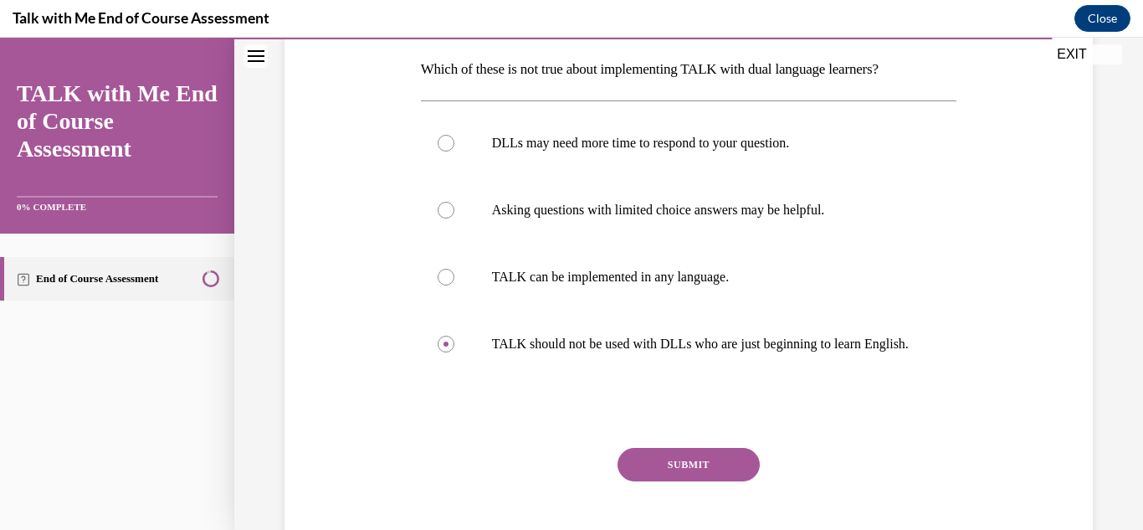
click at [673, 475] on button "SUBMIT" at bounding box center [689, 464] width 142 height 33
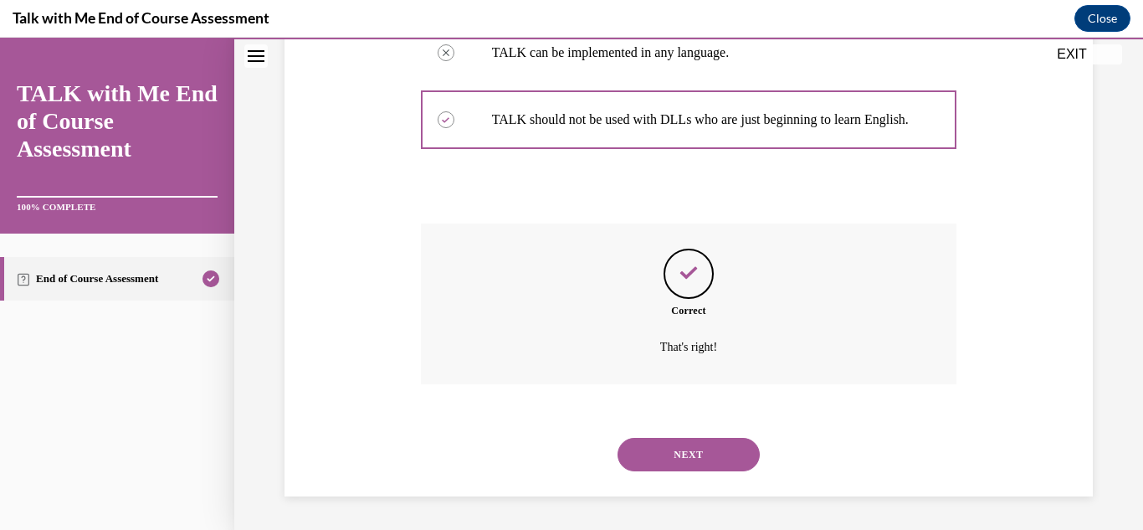
scroll to position [505, 0]
click at [695, 460] on button "NEXT" at bounding box center [689, 454] width 142 height 33
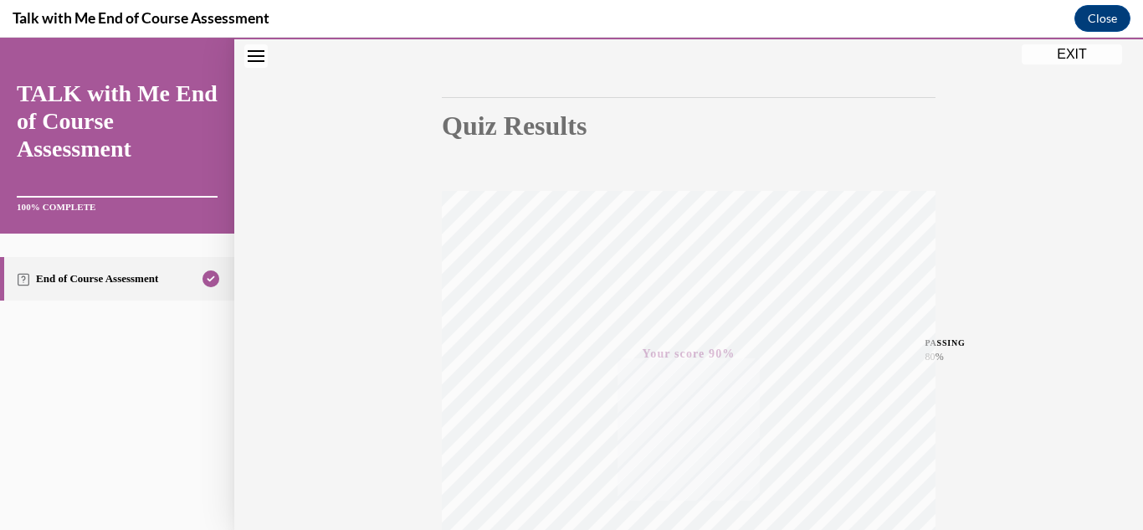
scroll to position [366, 0]
click at [1070, 61] on button "EXIT" at bounding box center [1072, 54] width 100 height 20
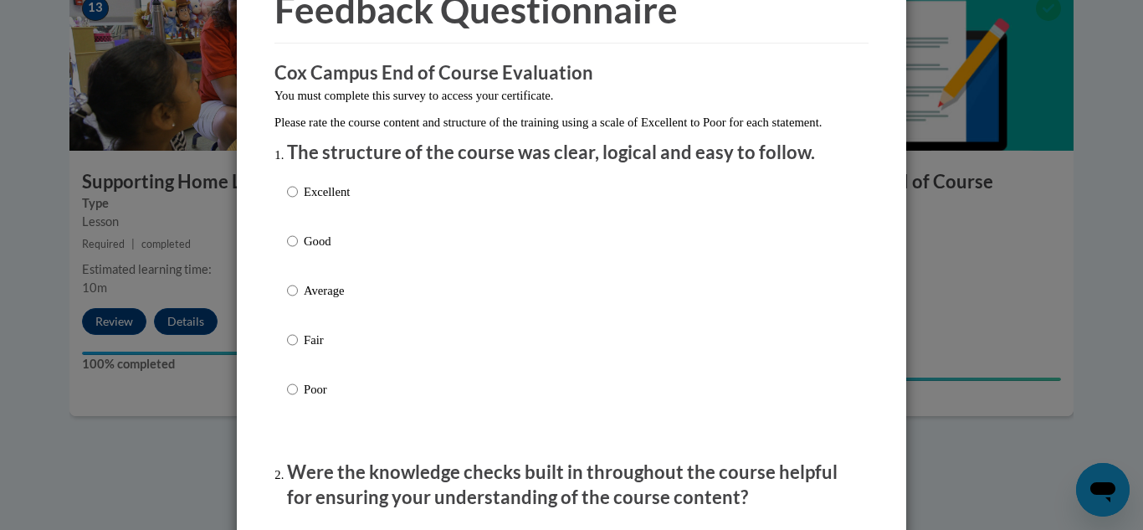
scroll to position [95, 0]
click at [287, 200] on input "Excellent" at bounding box center [292, 191] width 11 height 18
radio input "true"
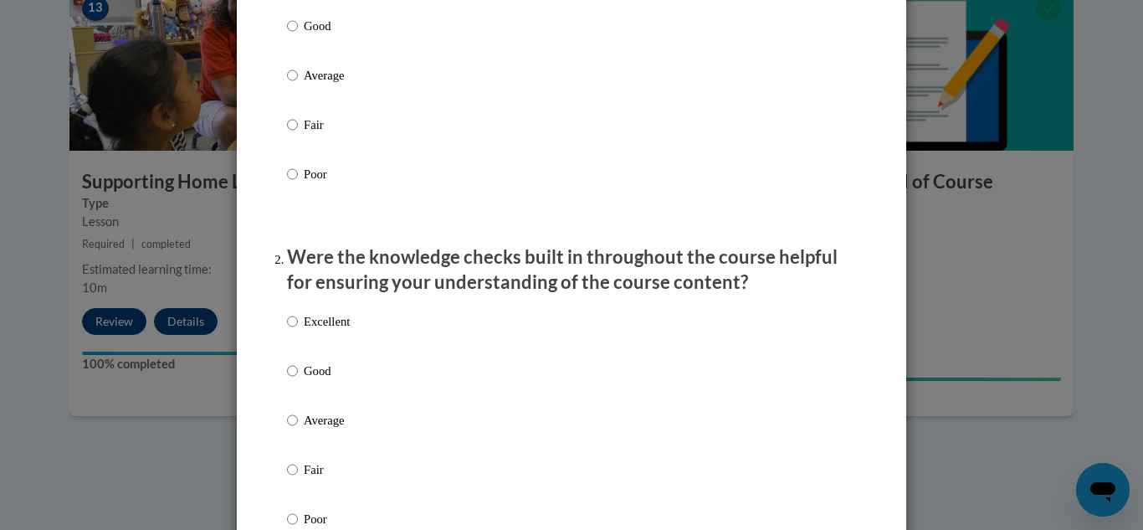
scroll to position [310, 0]
click at [287, 330] on input "Excellent" at bounding box center [292, 320] width 11 height 18
radio input "true"
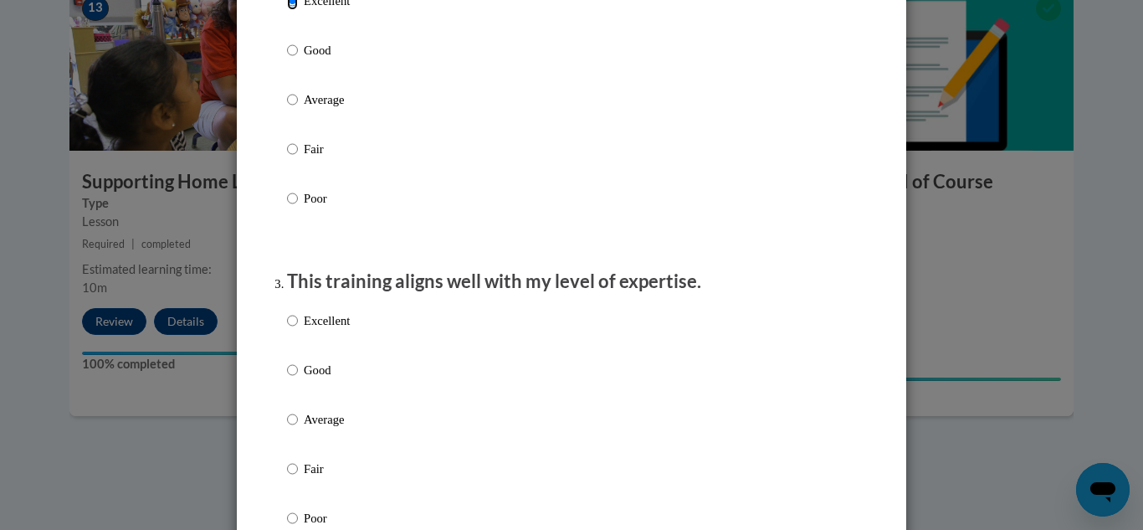
scroll to position [630, 0]
click at [287, 329] on input "Excellent" at bounding box center [292, 320] width 11 height 18
radio input "true"
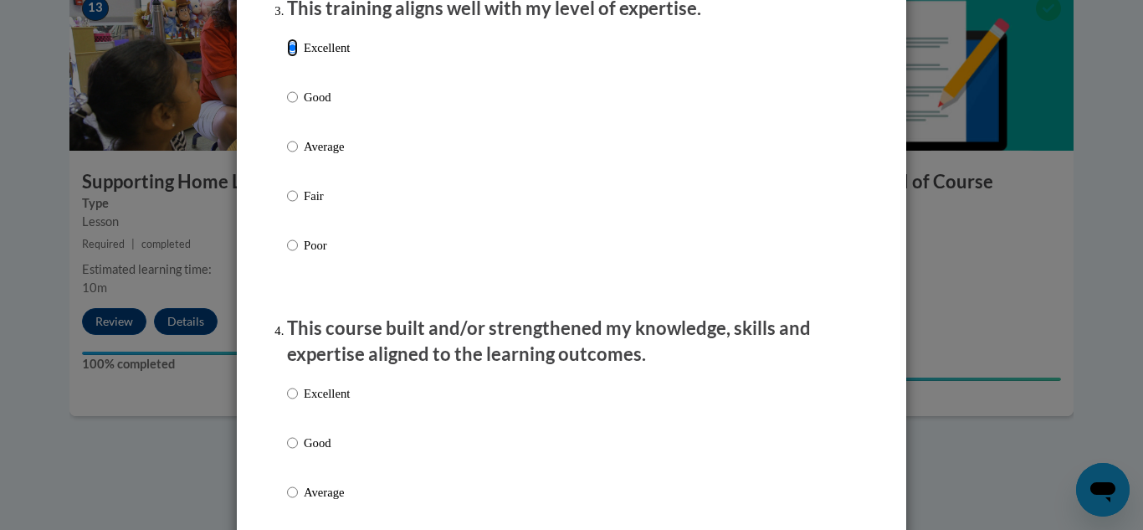
scroll to position [915, 0]
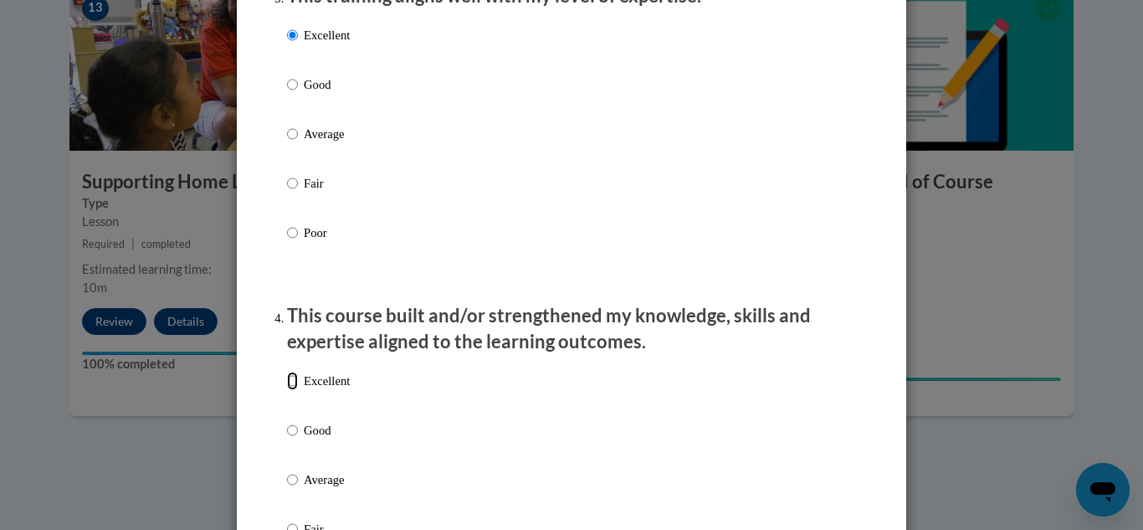
click at [287, 390] on input "Excellent" at bounding box center [292, 381] width 11 height 18
radio input "true"
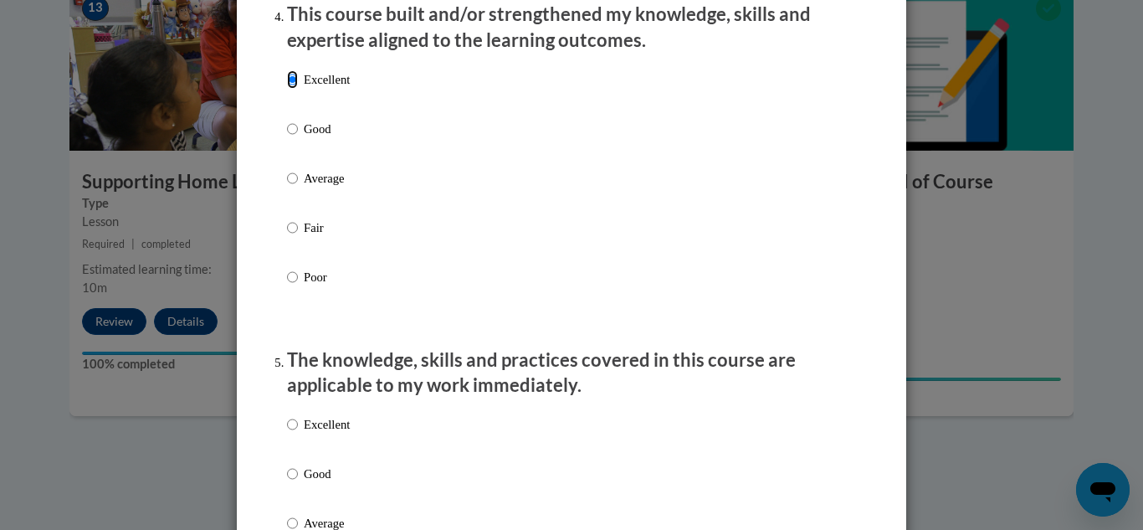
scroll to position [1217, 0]
click at [287, 433] on input "Excellent" at bounding box center [292, 423] width 11 height 18
radio input "true"
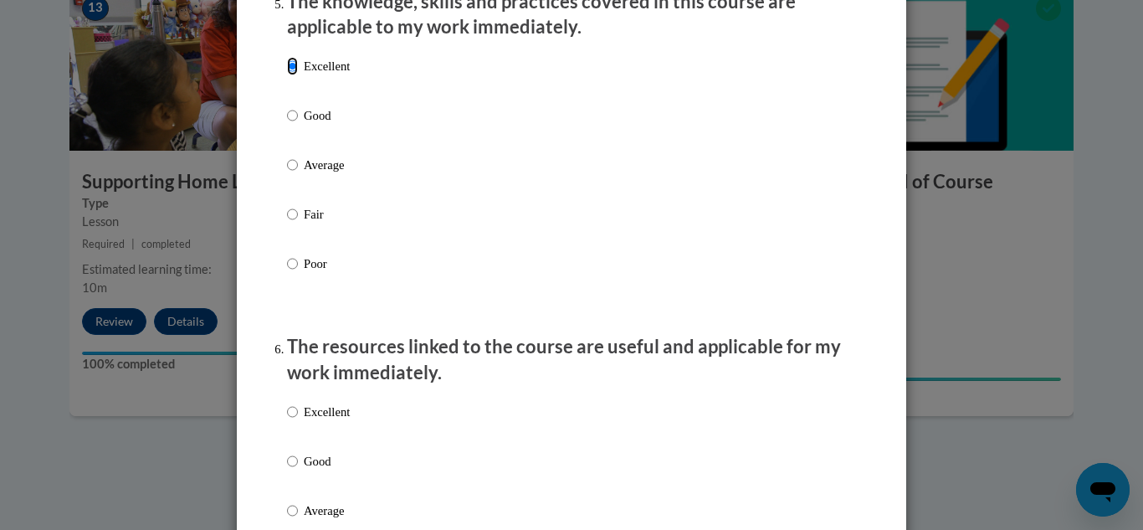
scroll to position [1576, 0]
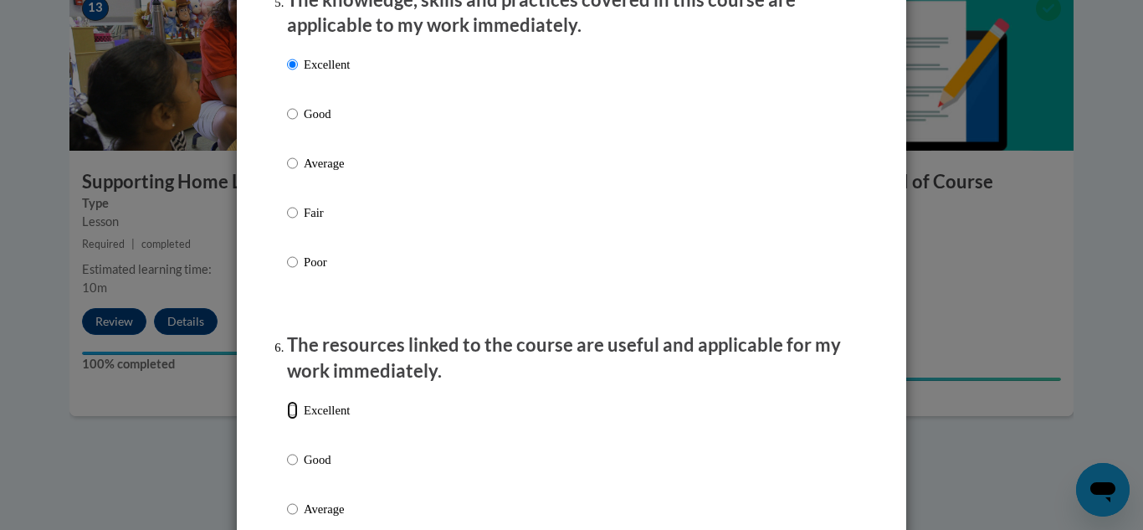
click at [289, 419] on input "Excellent" at bounding box center [292, 410] width 11 height 18
radio input "true"
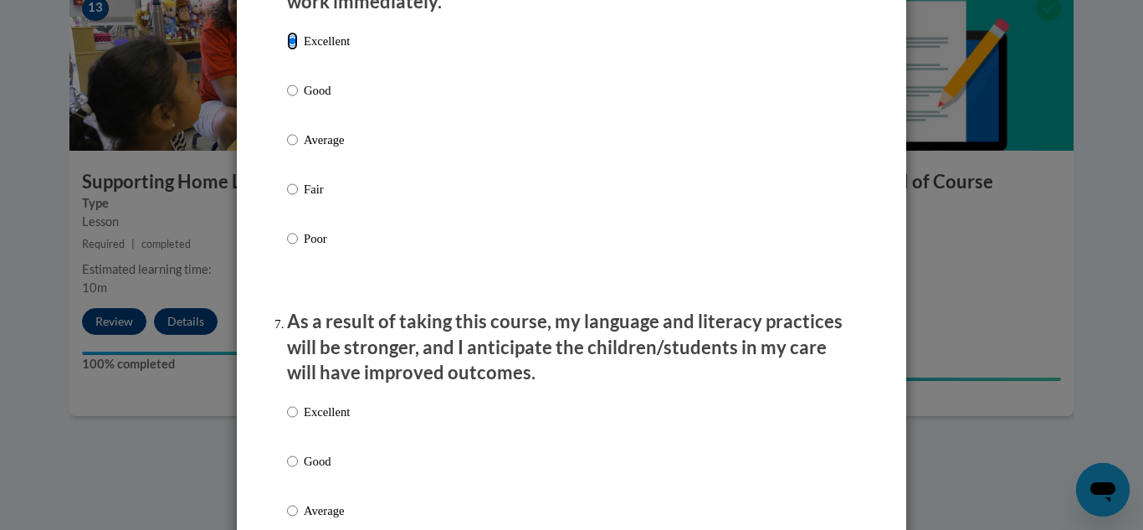
scroll to position [1951, 0]
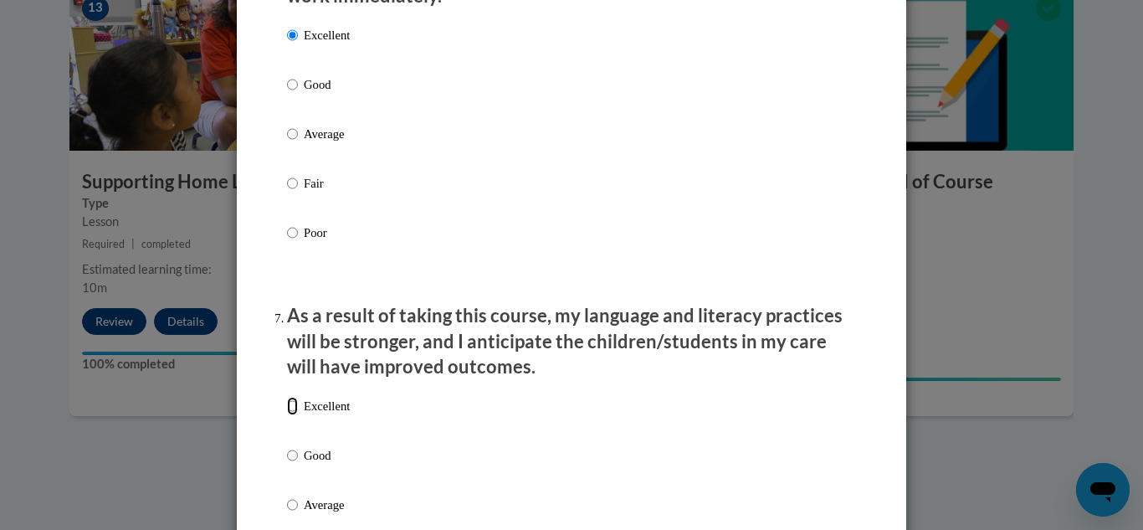
click at [287, 415] on input "Excellent" at bounding box center [292, 406] width 11 height 18
radio input "true"
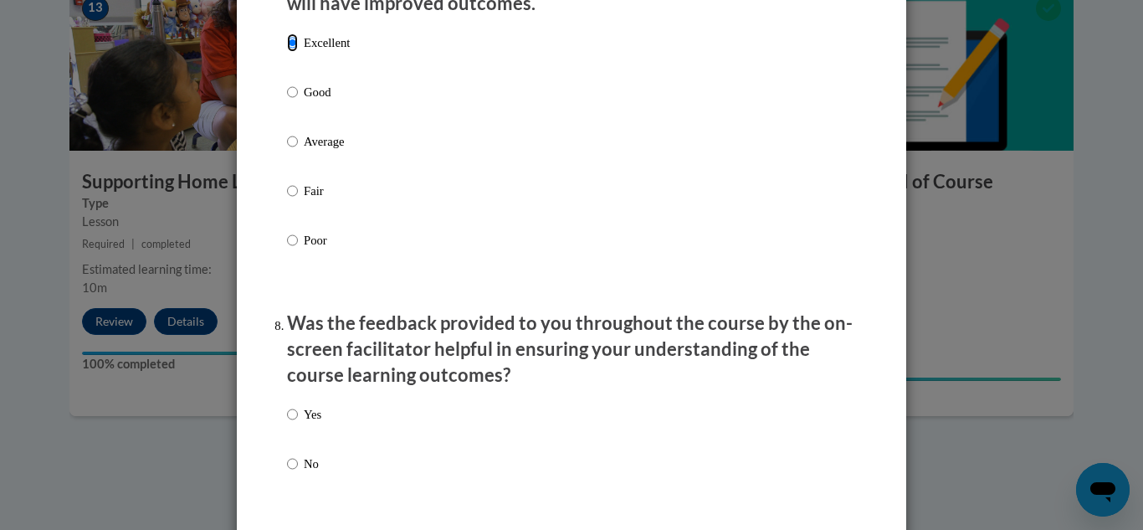
scroll to position [2319, 0]
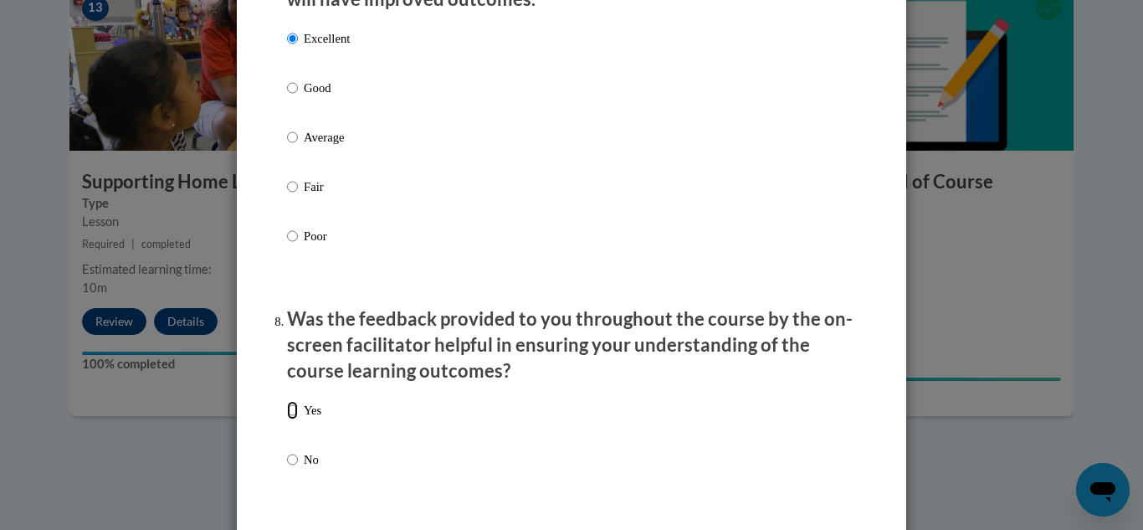
click at [287, 419] on input "Yes" at bounding box center [292, 410] width 11 height 18
radio input "true"
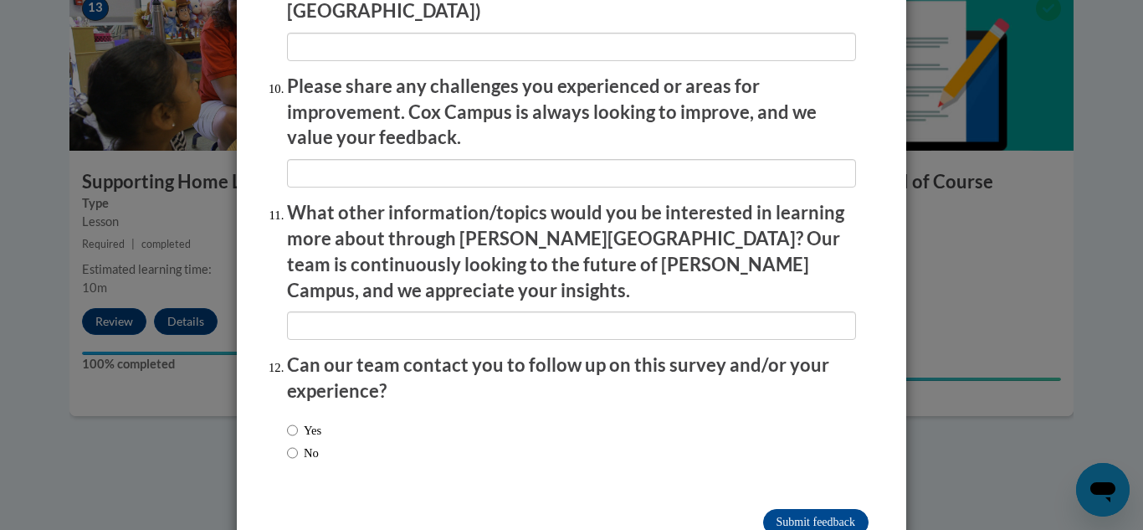
scroll to position [2948, 0]
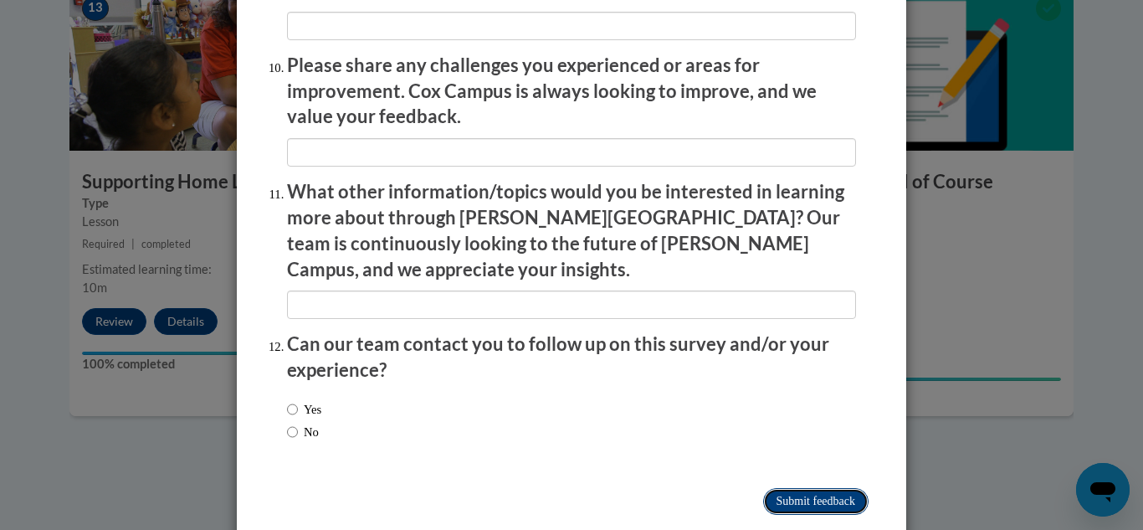
click at [815, 488] on input "Submit feedback" at bounding box center [815, 501] width 105 height 27
